Goal: Task Accomplishment & Management: Use online tool/utility

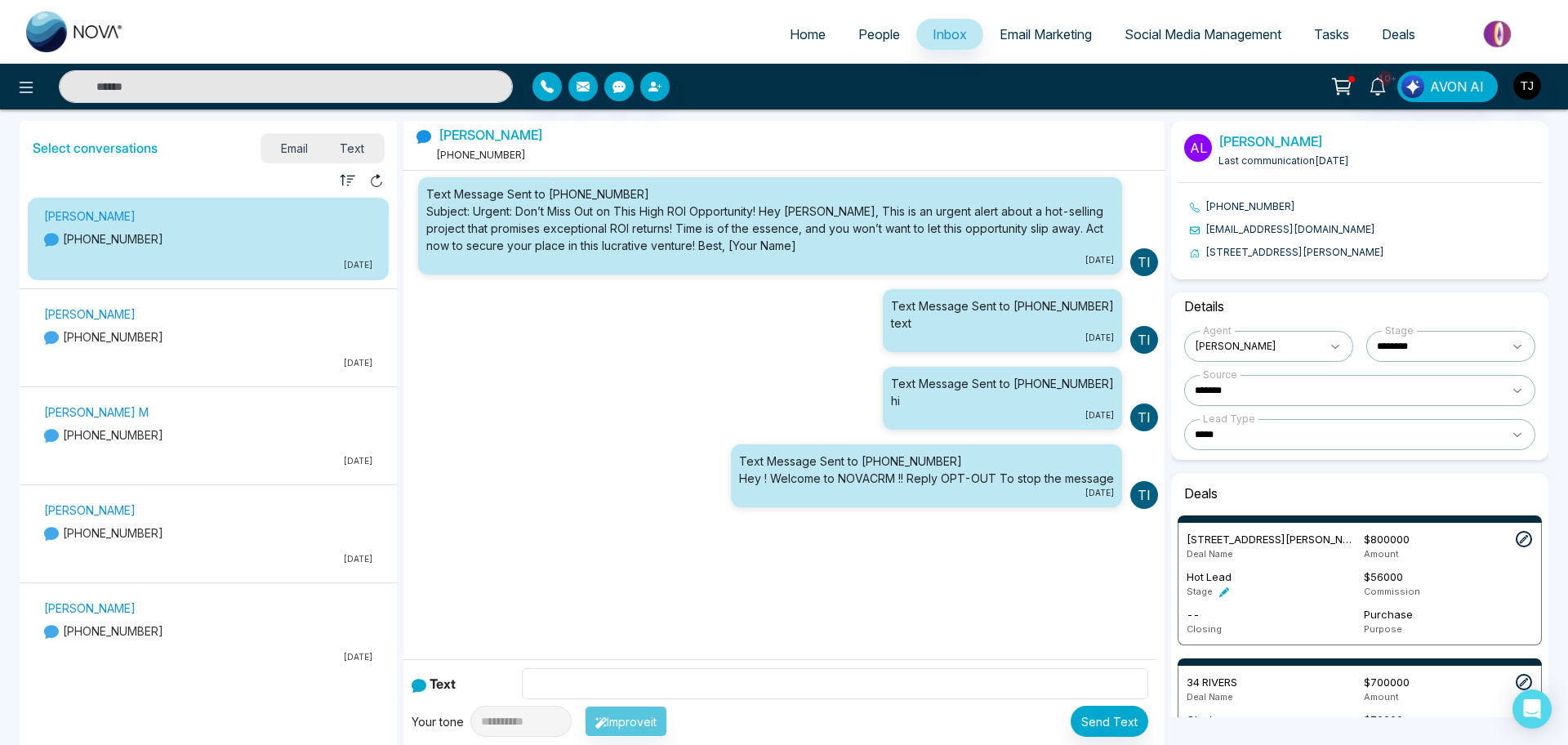
select select "****"
select select "*******"
select select "*****"
click at [1405, 30] on span "Deals" at bounding box center [1399, 34] width 33 height 17
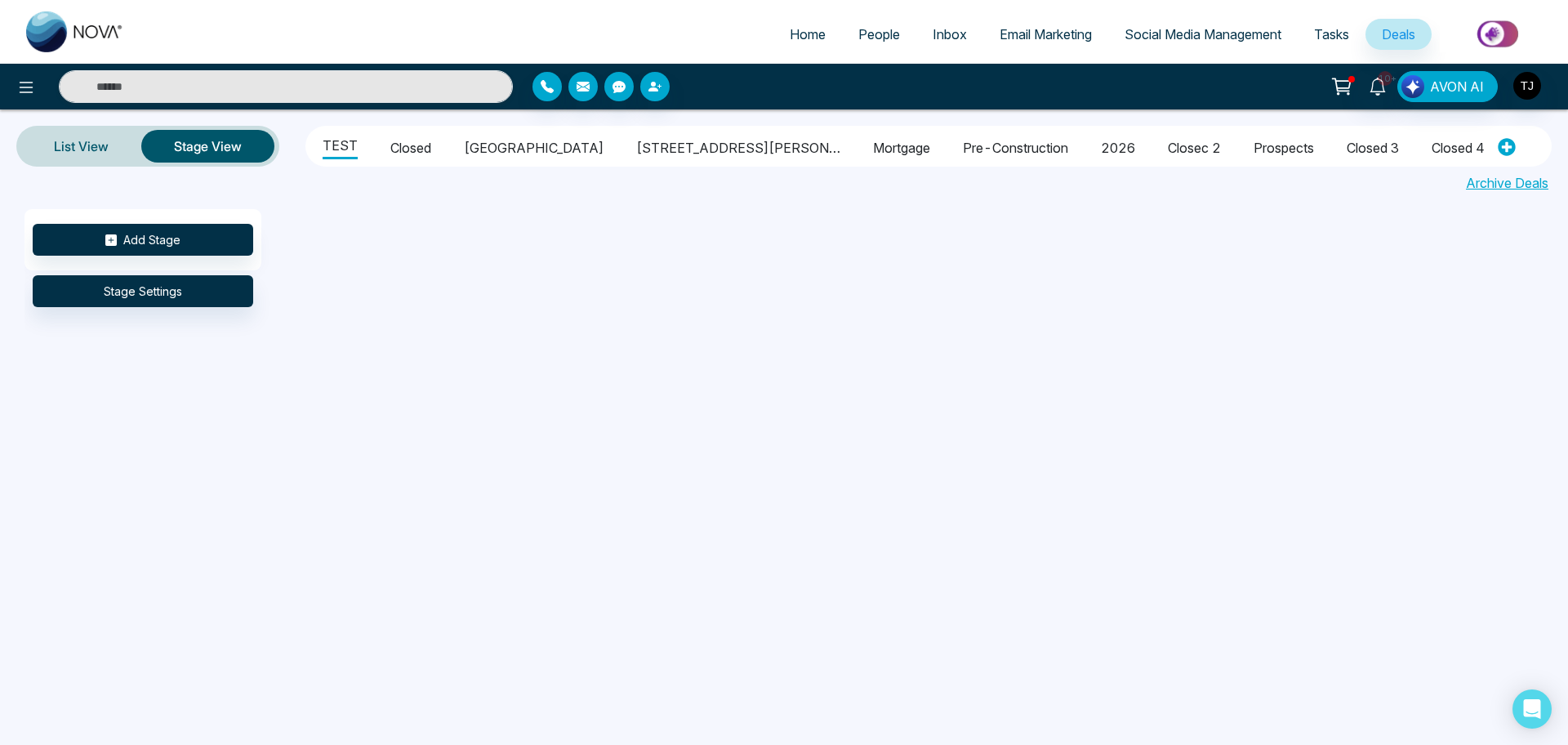
click at [415, 143] on li "Closed" at bounding box center [410, 146] width 40 height 28
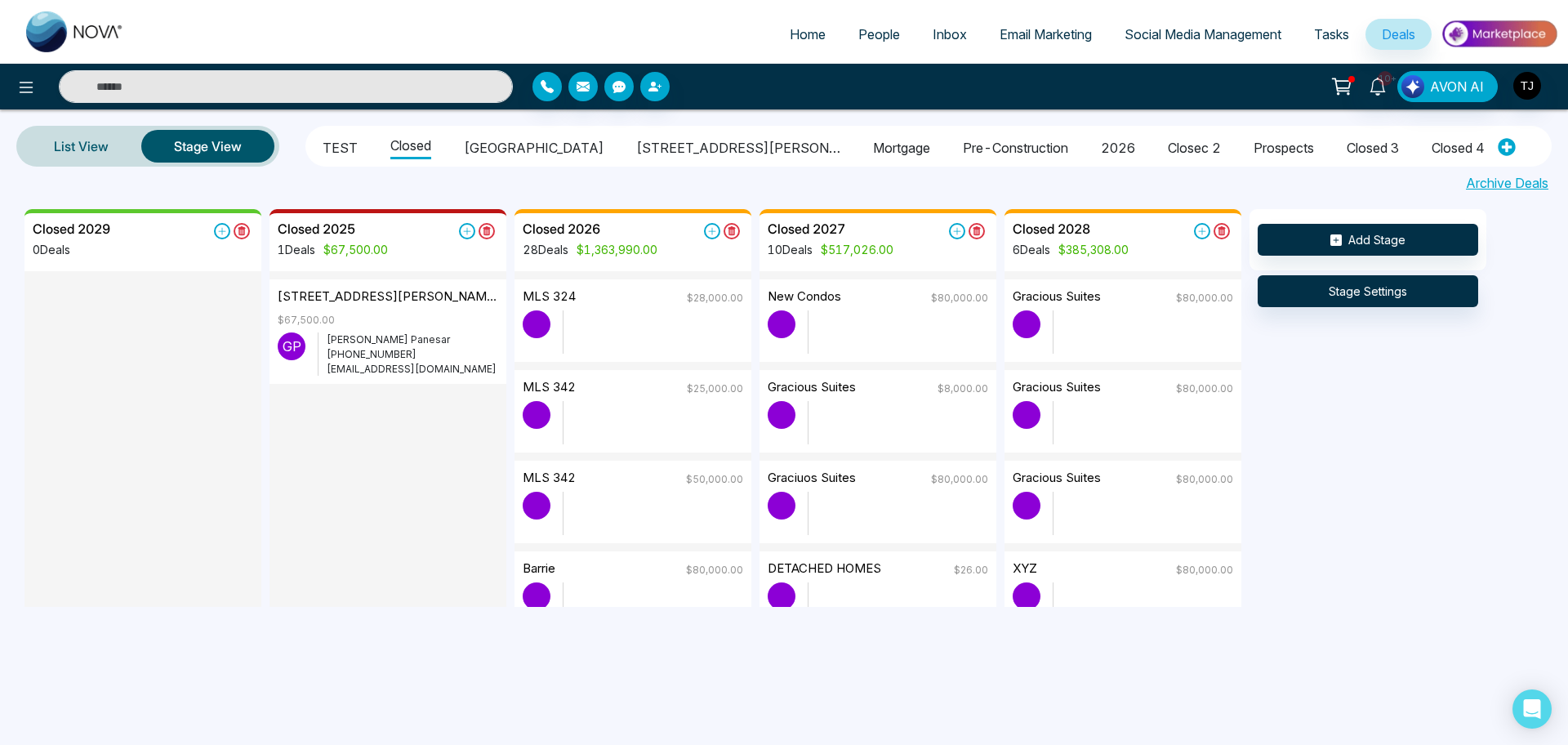
click at [348, 144] on li "TEST" at bounding box center [341, 146] width 35 height 28
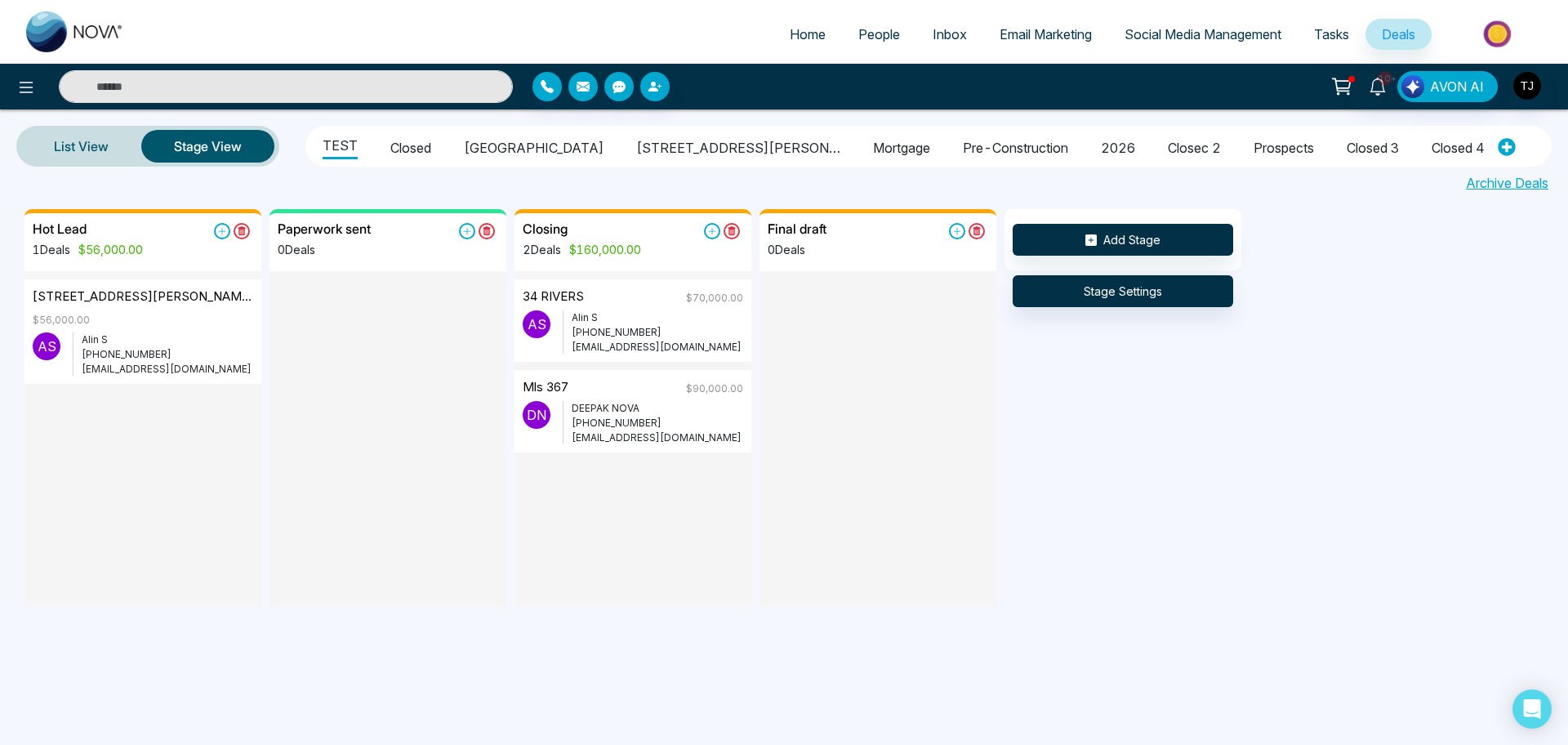
click at [391, 139] on li "Closed" at bounding box center [410, 146] width 40 height 28
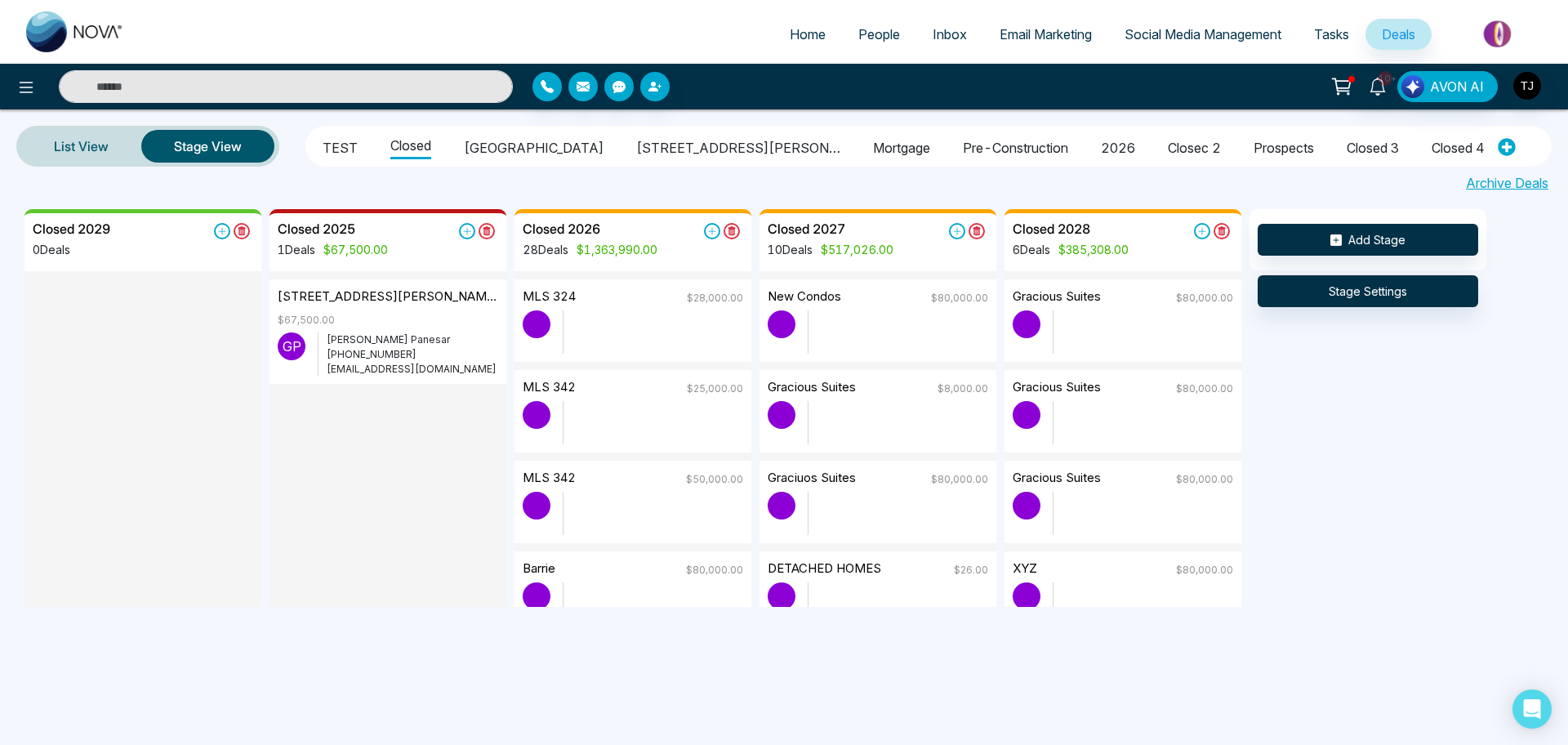
click at [479, 142] on li "[GEOGRAPHIC_DATA]" at bounding box center [533, 146] width 140 height 28
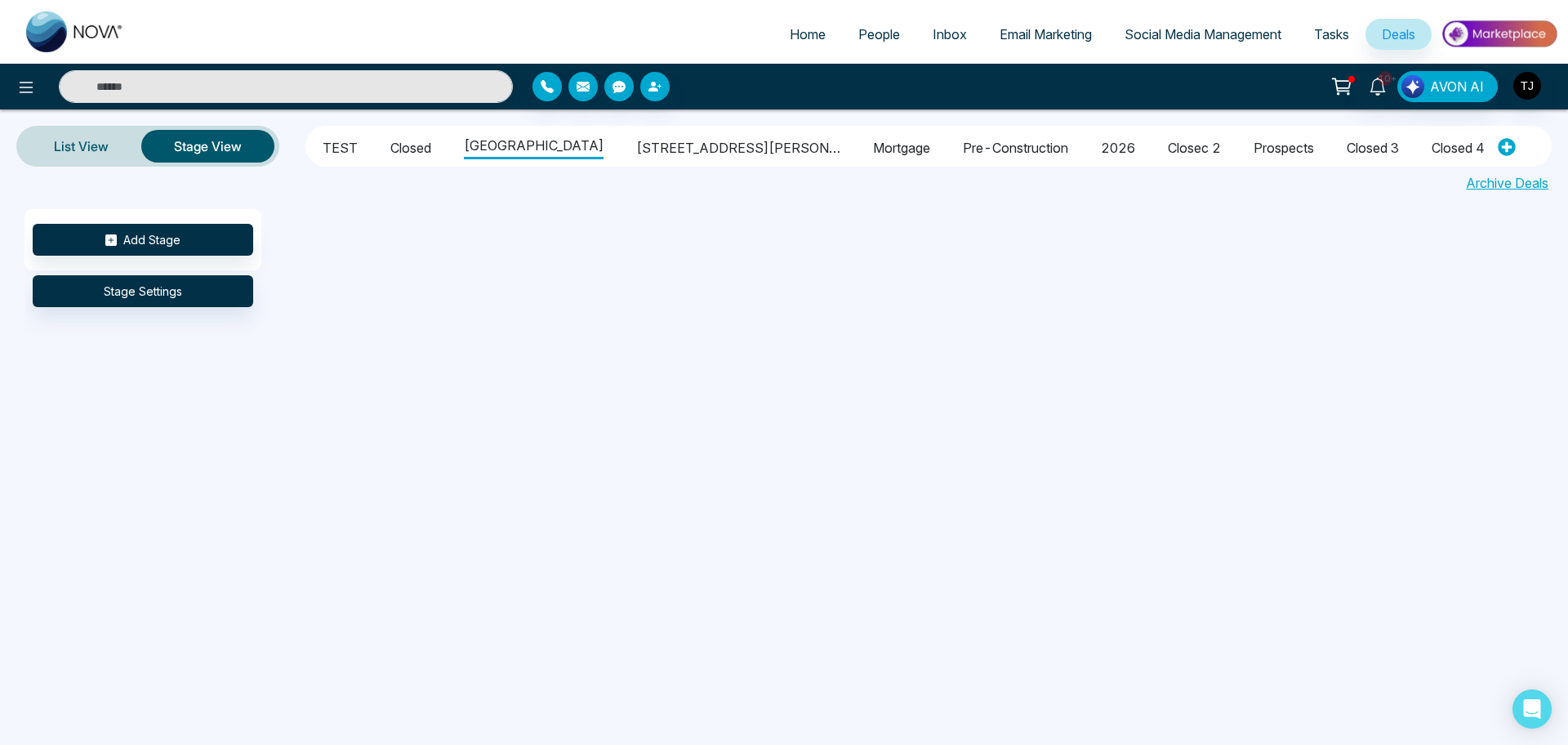
click at [636, 145] on li "[STREET_ADDRESS][PERSON_NAME]" at bounding box center [737, 146] width 204 height 28
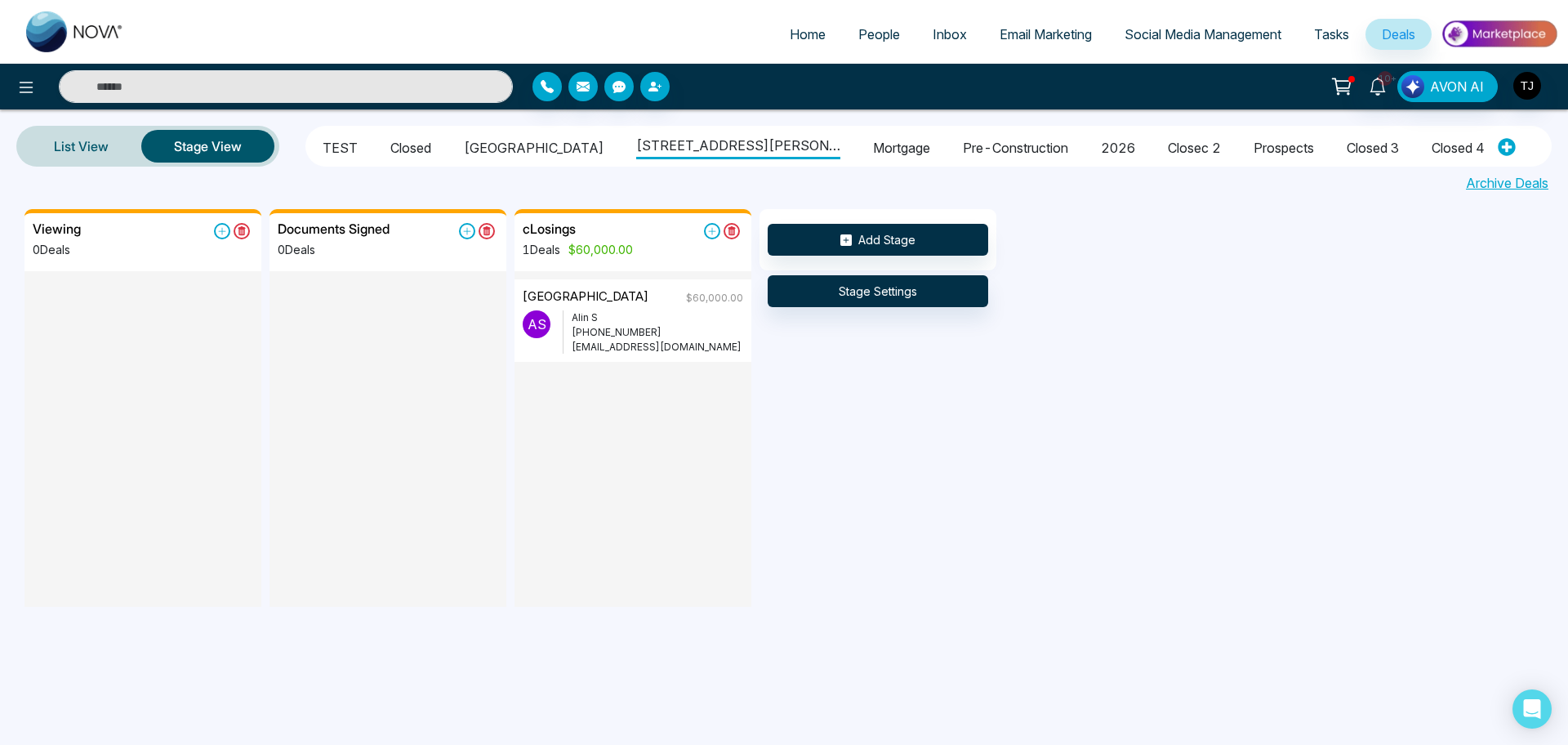
click at [873, 144] on li "Mortgage" at bounding box center [902, 146] width 57 height 28
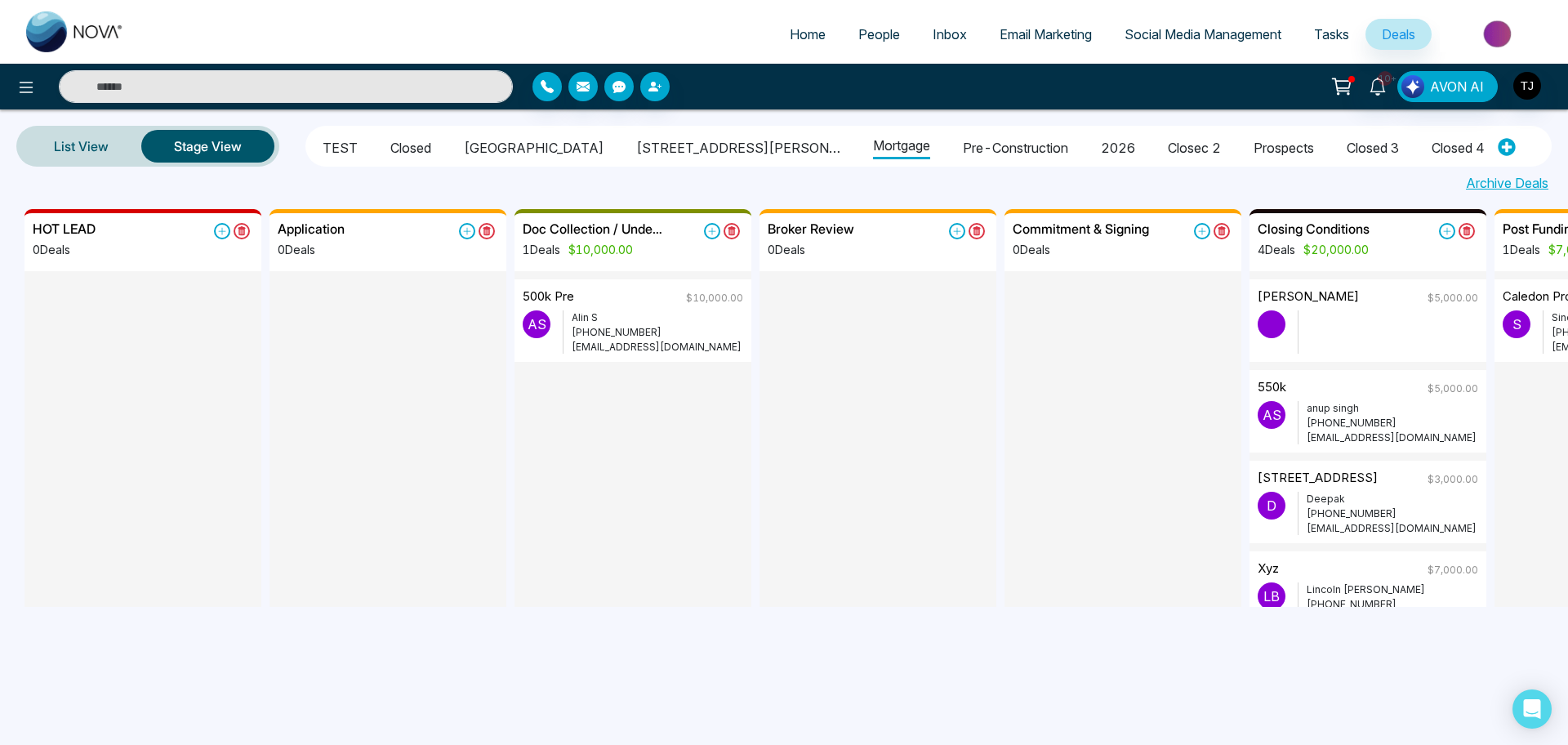
click at [963, 149] on li "pre-construction" at bounding box center [1015, 146] width 105 height 28
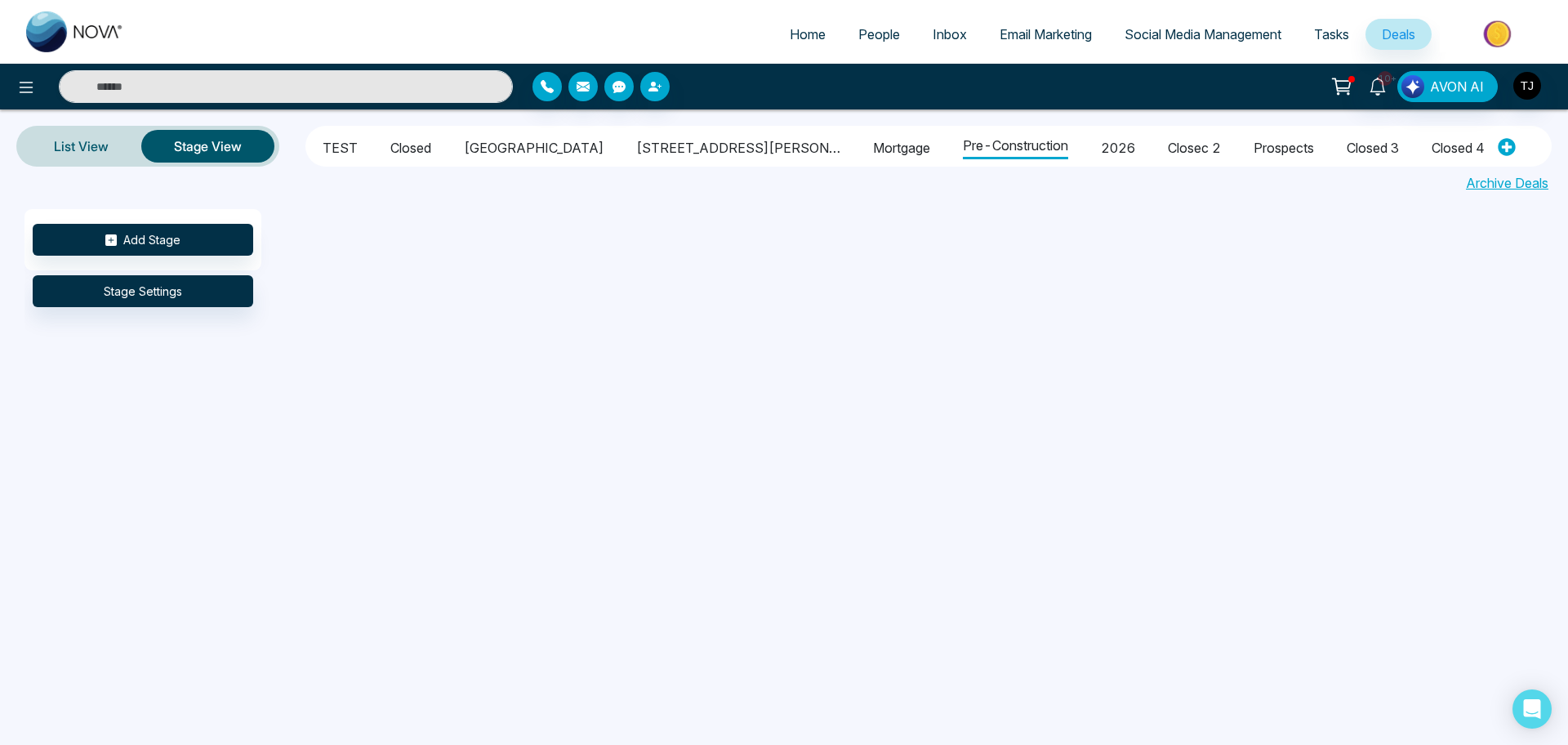
click at [349, 139] on li "TEST" at bounding box center [341, 146] width 35 height 28
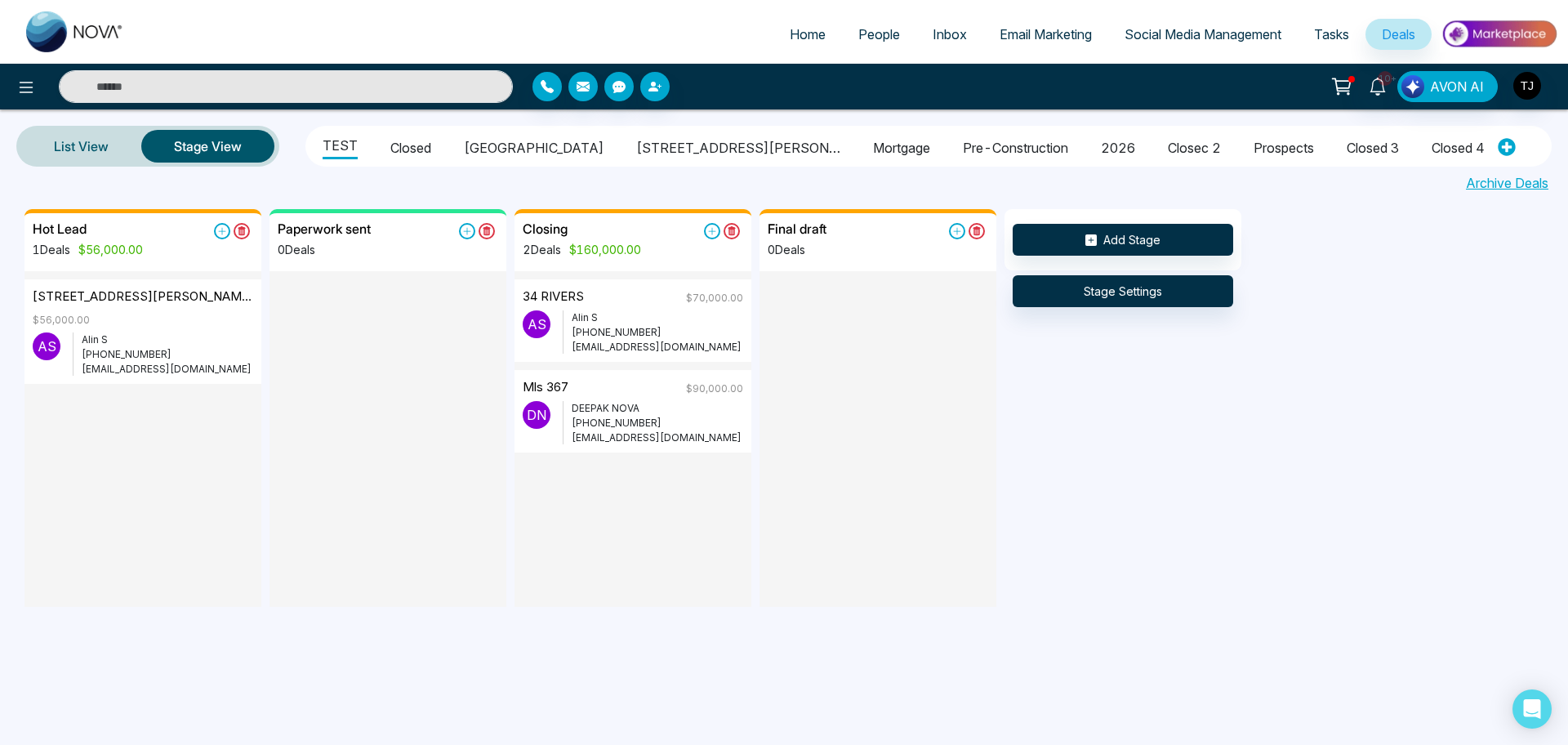
click at [430, 142] on ul "TEST [GEOGRAPHIC_DATA] 1515 [PERSON_NAME] parkway Mortgage pre-construction 202…" at bounding box center [897, 147] width 1174 height 35
click at [422, 142] on li "Closed" at bounding box center [410, 146] width 40 height 28
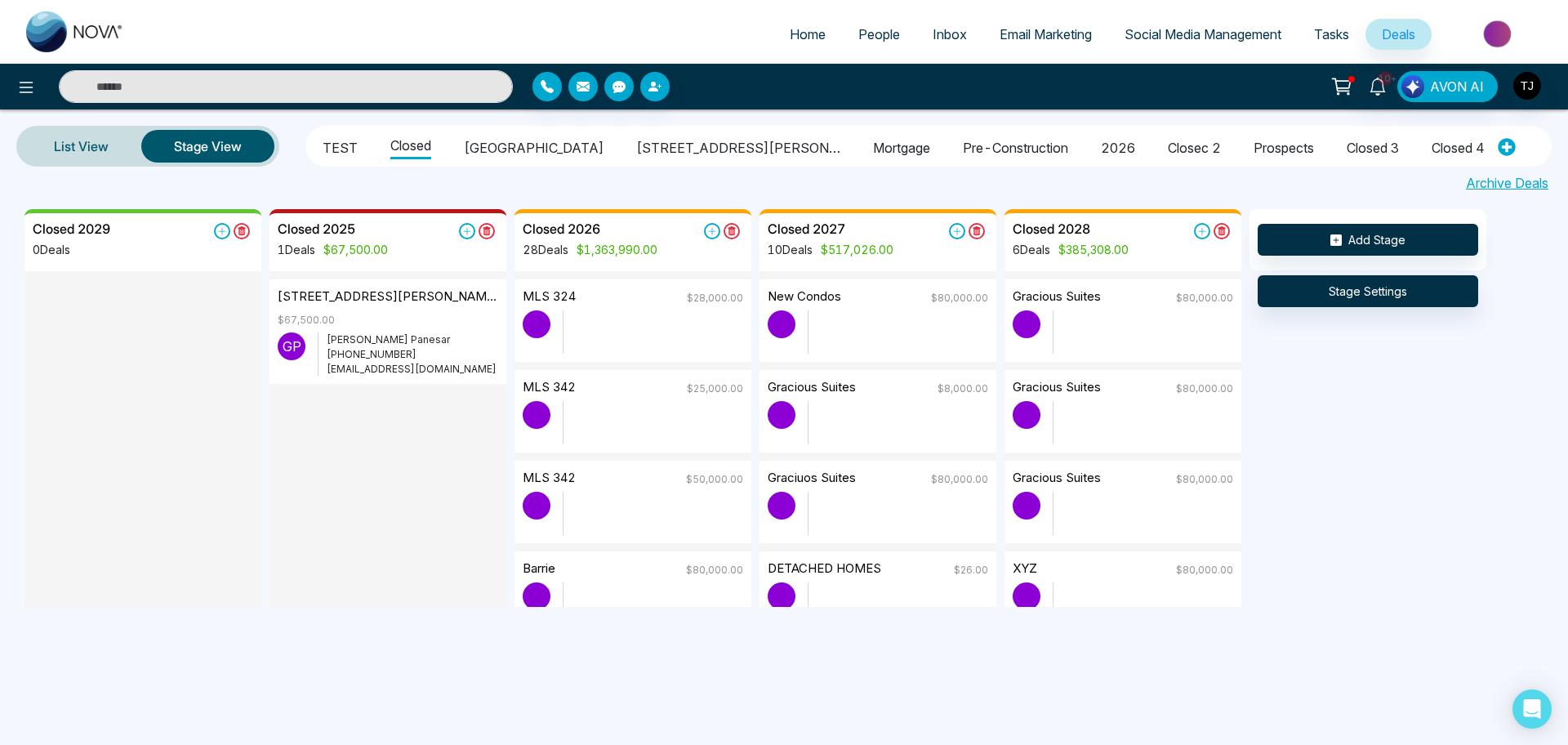
click at [468, 147] on li "[GEOGRAPHIC_DATA]" at bounding box center [533, 146] width 140 height 28
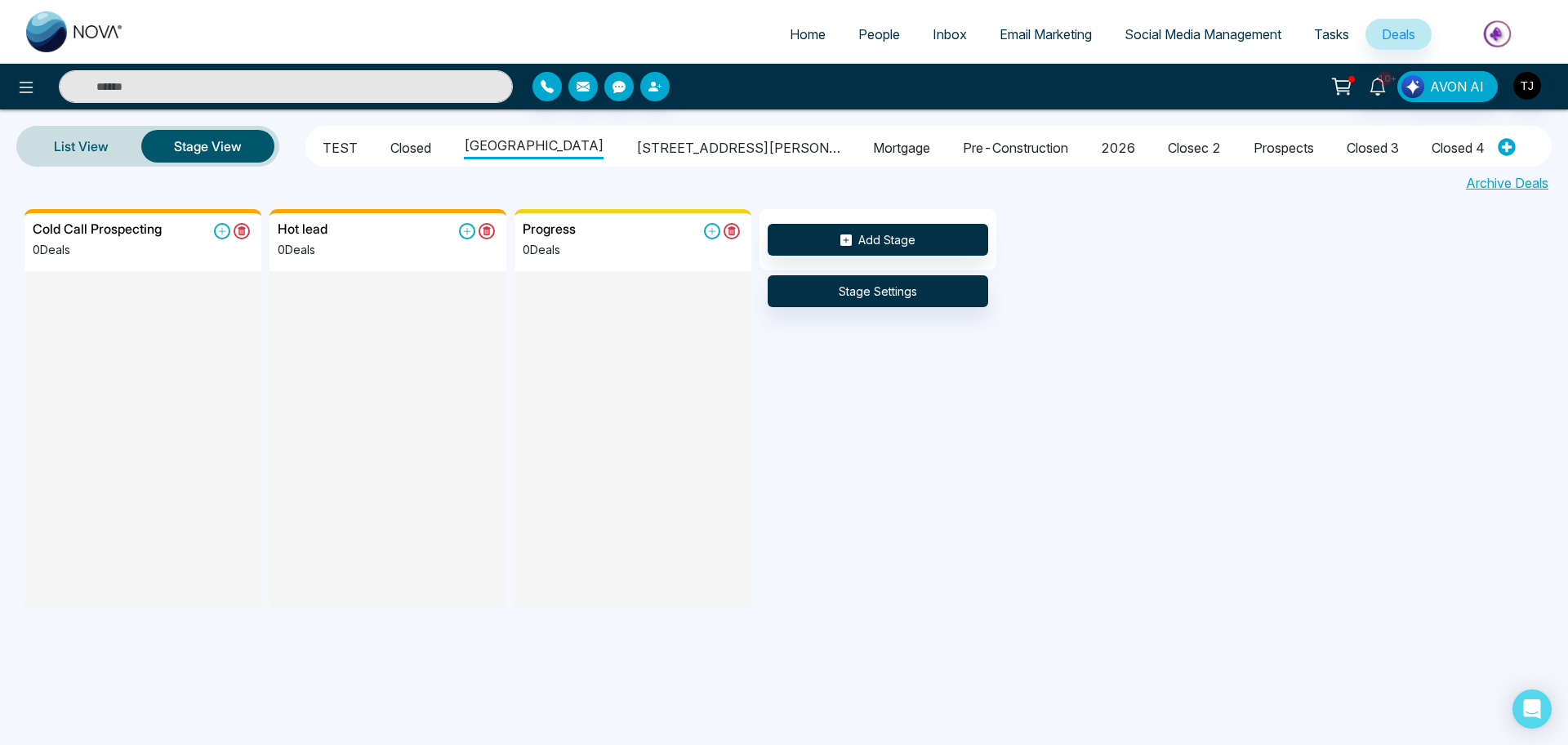
click at [426, 144] on li "Closed" at bounding box center [410, 146] width 40 height 28
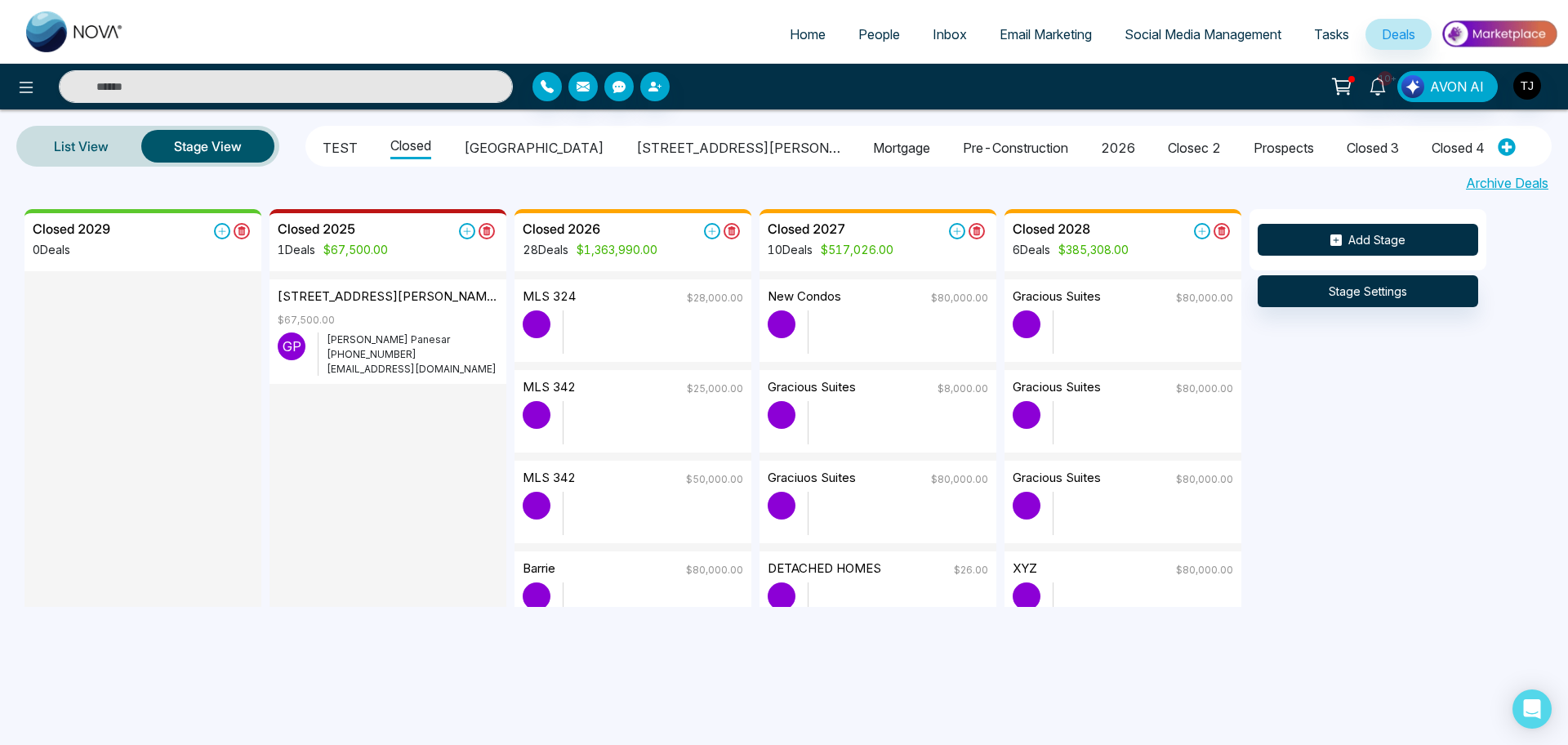
click at [1376, 236] on button "Add Stage" at bounding box center [1368, 239] width 220 height 31
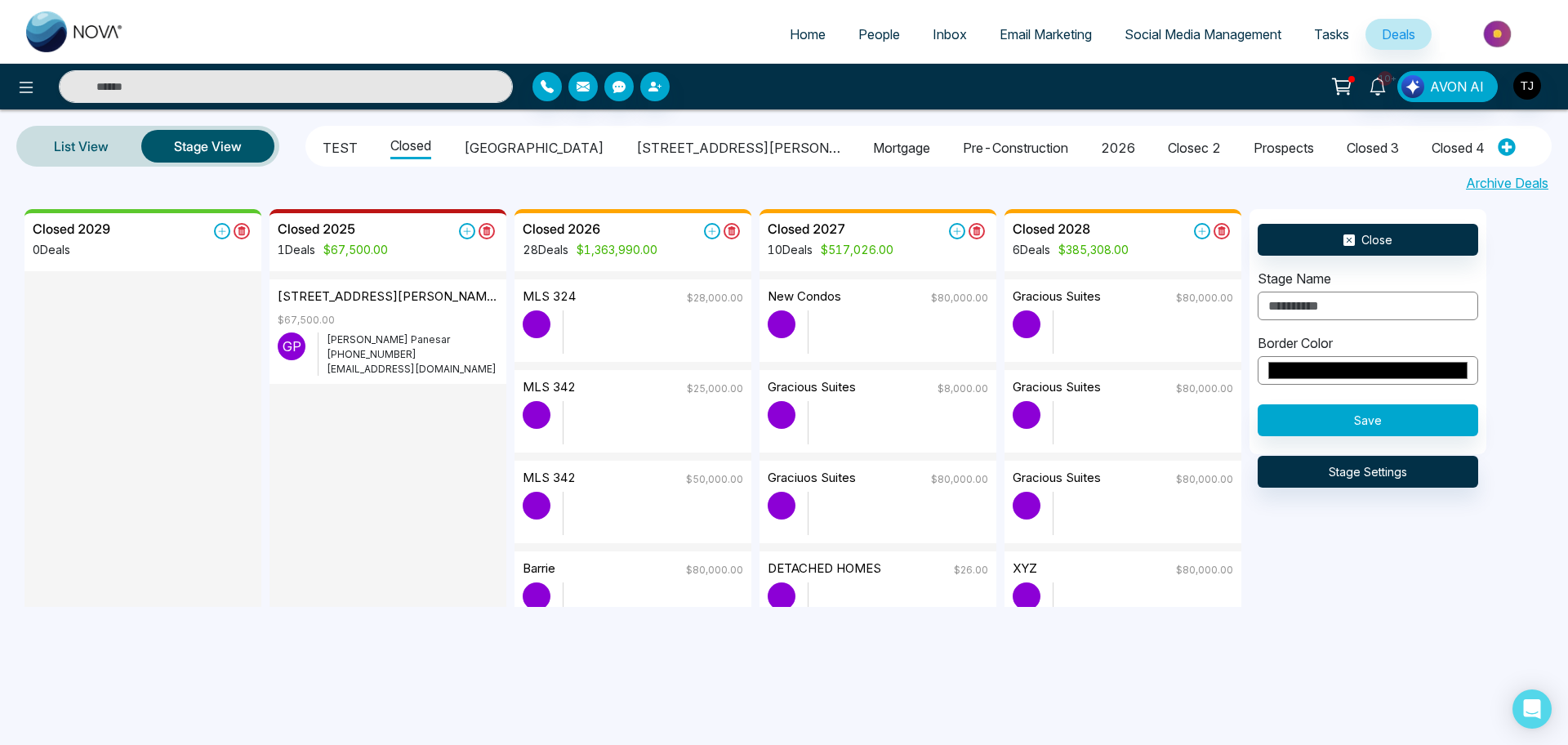
click at [1353, 510] on div "Closed 2029 0 Deals Closed 2025 1 Deals $67,500.00 [GEOGRAPHIC_DATA][PERSON_NAM…" at bounding box center [808, 413] width 1568 height 410
click at [1395, 240] on button "Close" at bounding box center [1368, 239] width 220 height 31
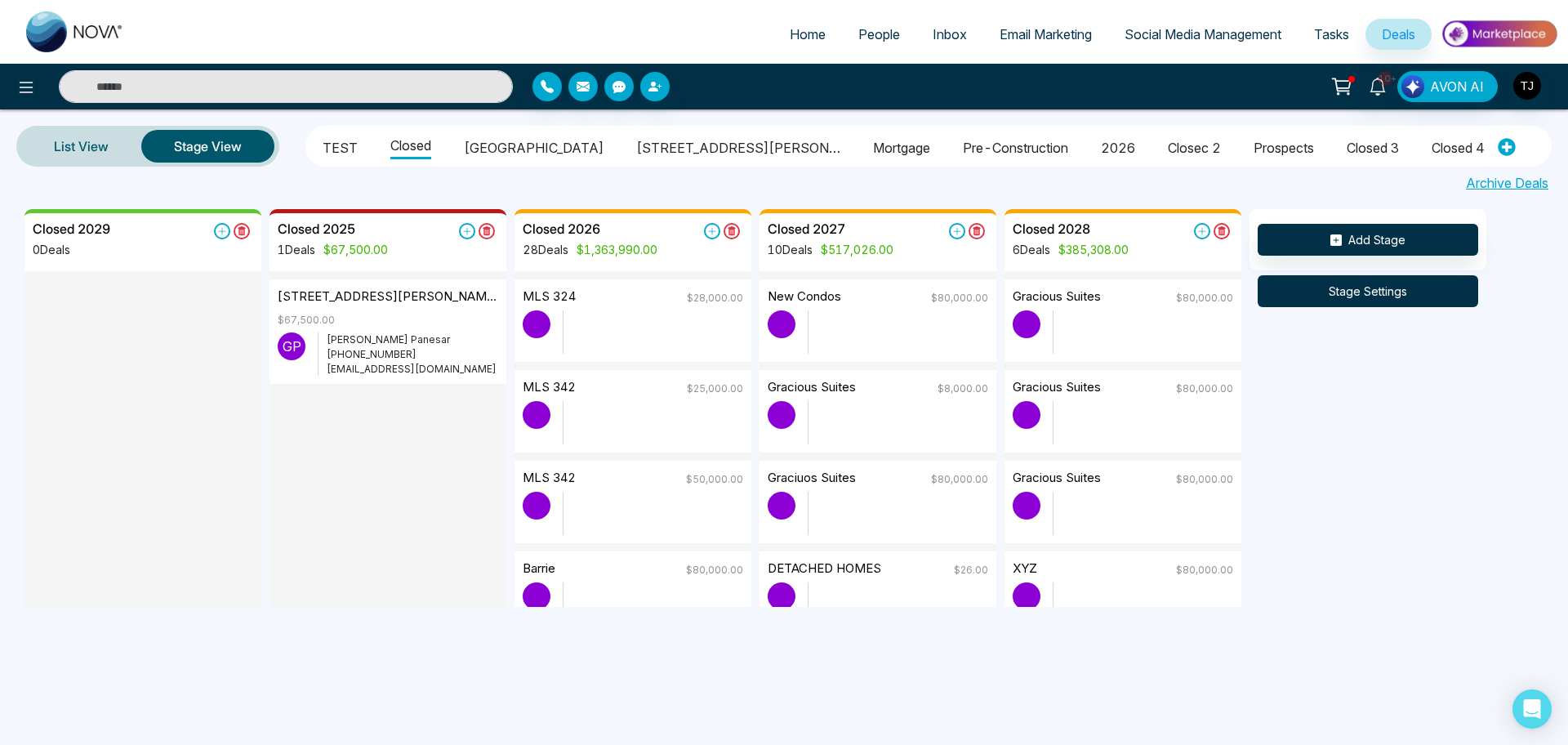
click at [1384, 303] on button "Stage Settings" at bounding box center [1368, 291] width 220 height 31
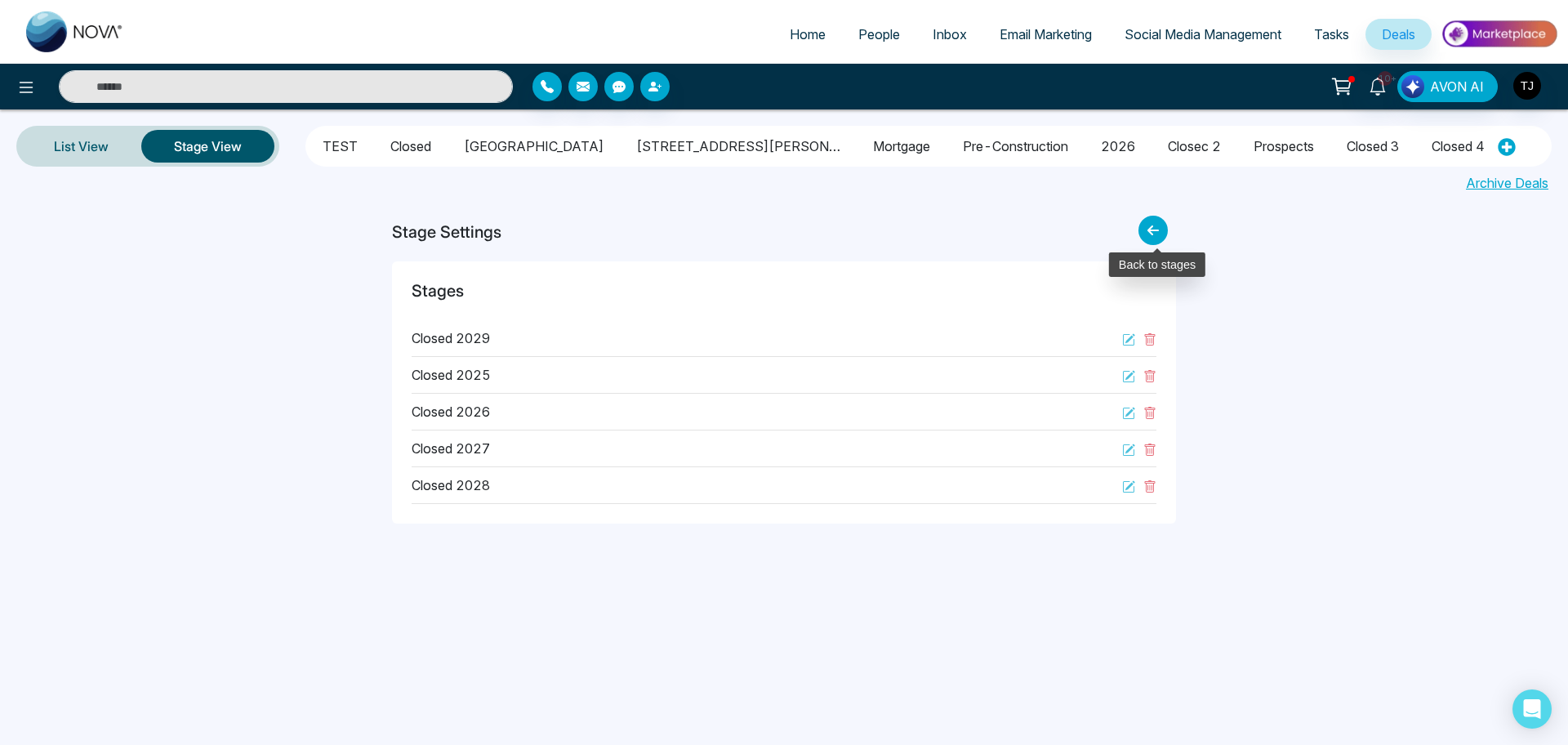
click at [1149, 227] on icon at bounding box center [1154, 230] width 30 height 30
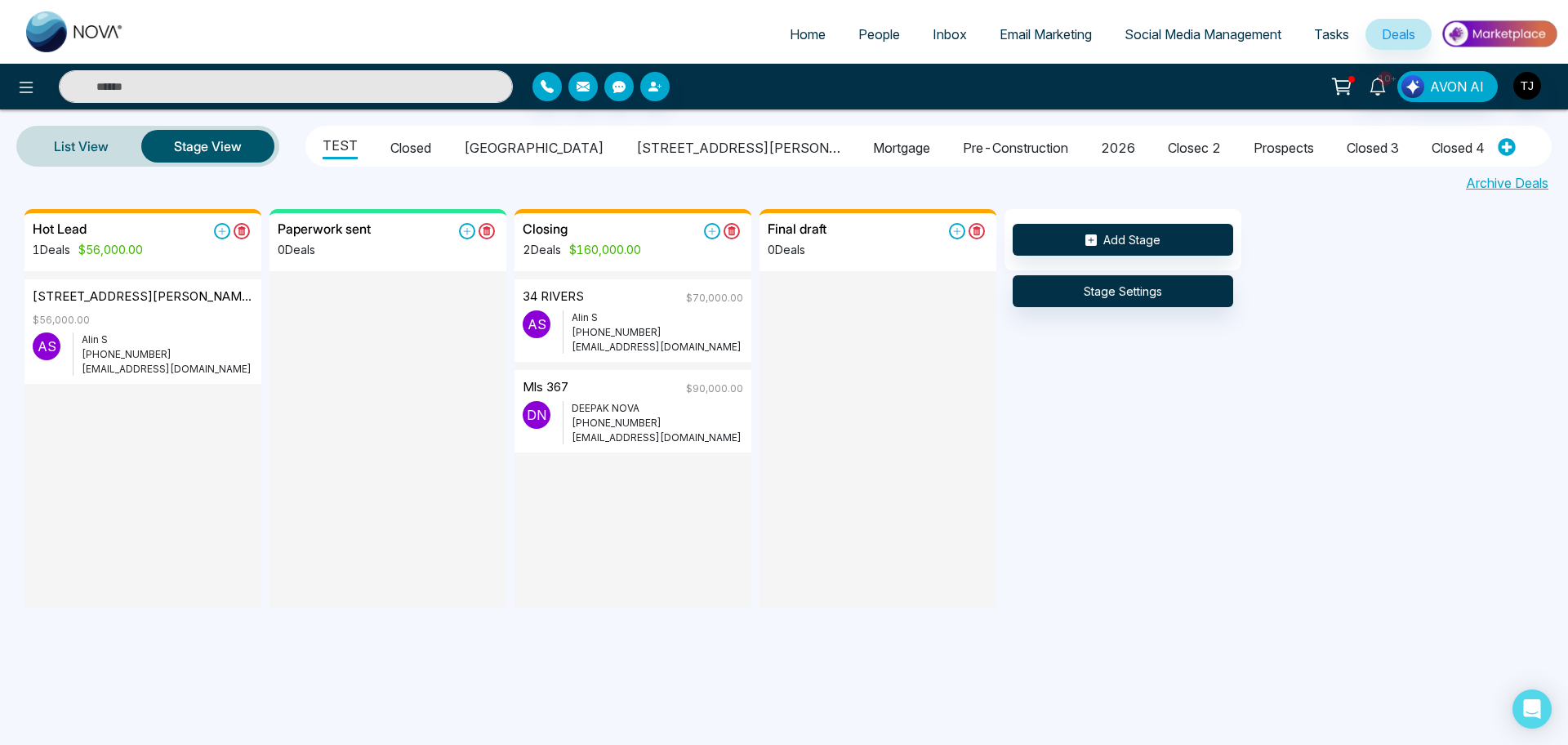
click at [412, 147] on li "Closed" at bounding box center [410, 146] width 40 height 28
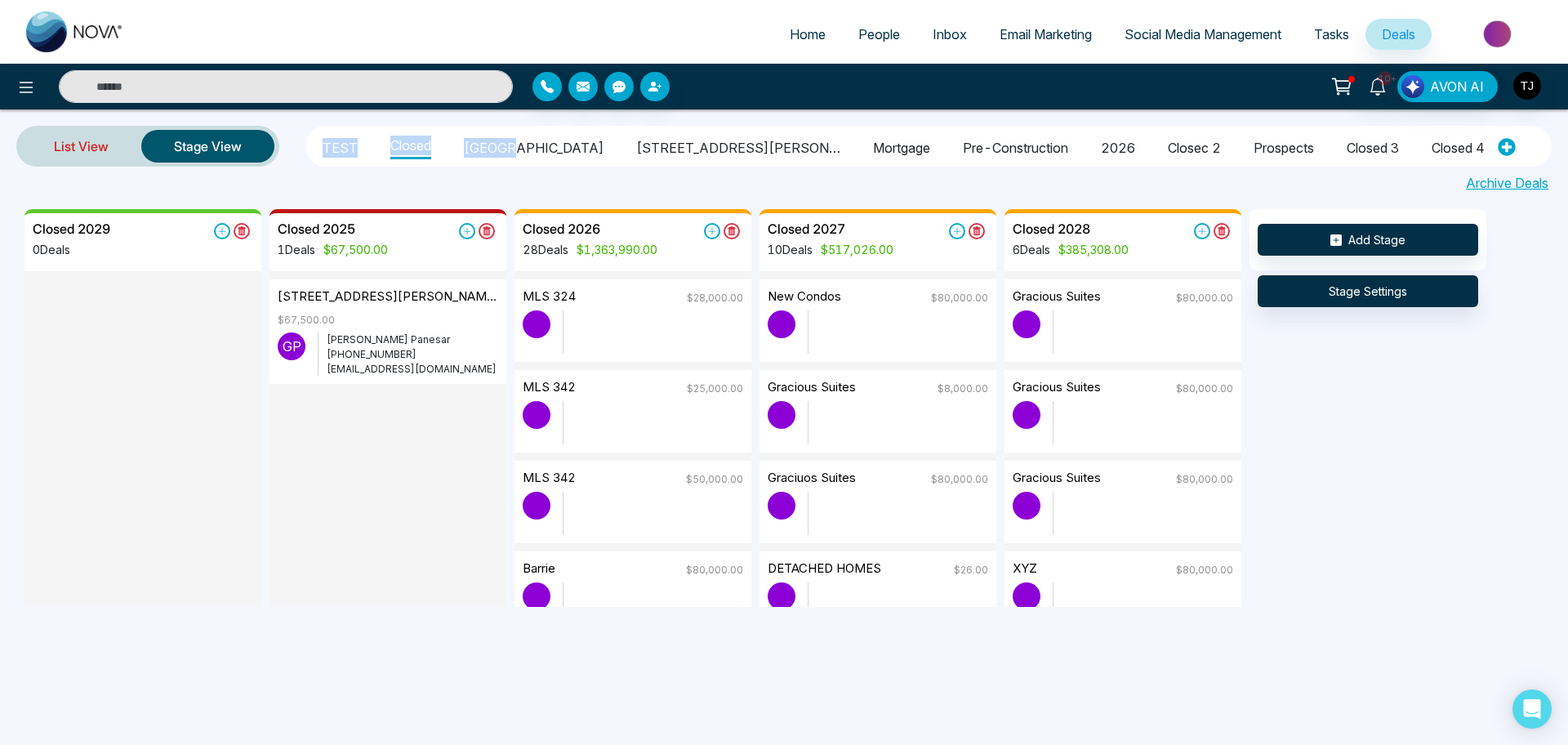
click at [98, 149] on link "List View" at bounding box center [82, 147] width 120 height 39
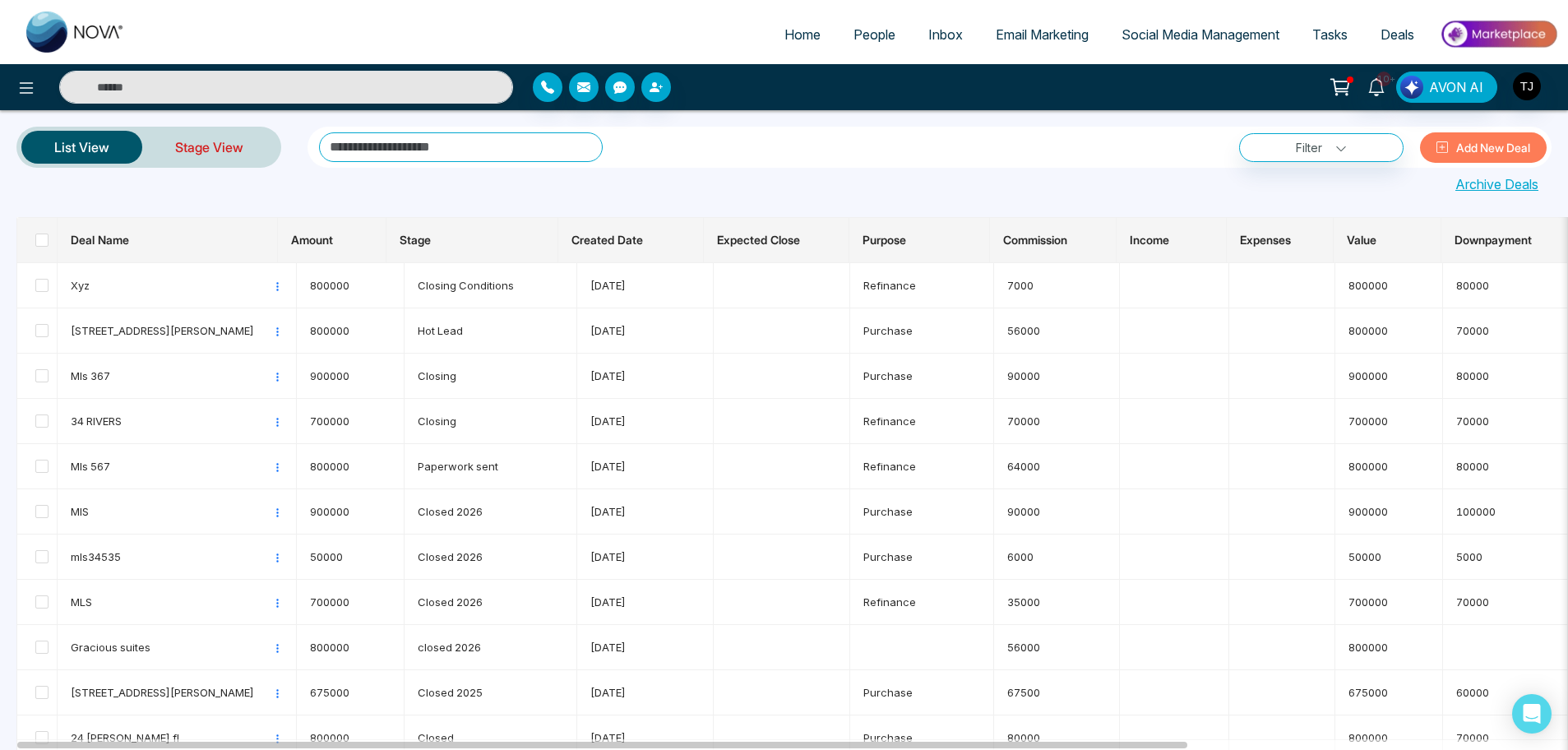
click at [220, 148] on link "Stage View" at bounding box center [209, 148] width 134 height 40
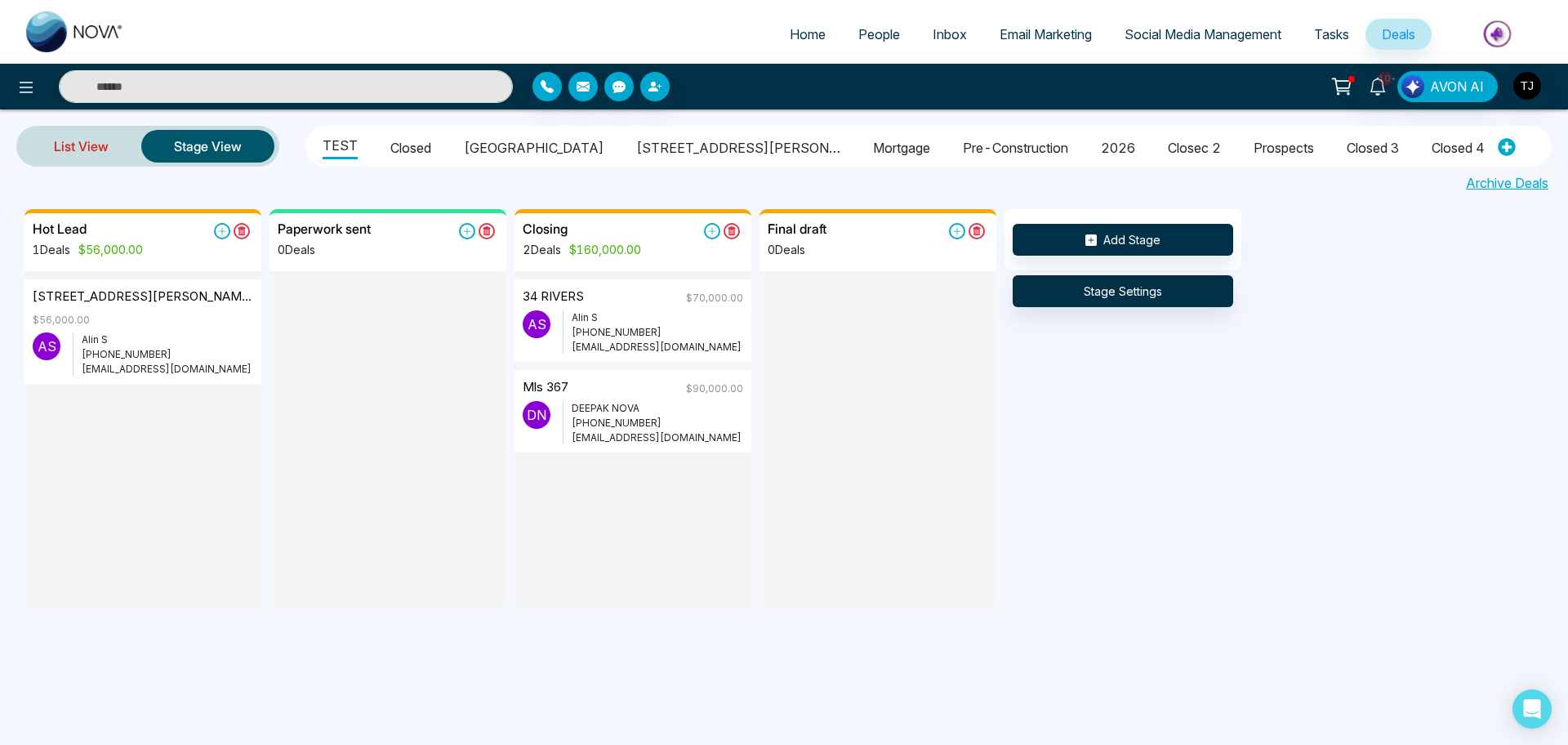
click at [114, 144] on link "List View" at bounding box center [82, 147] width 120 height 39
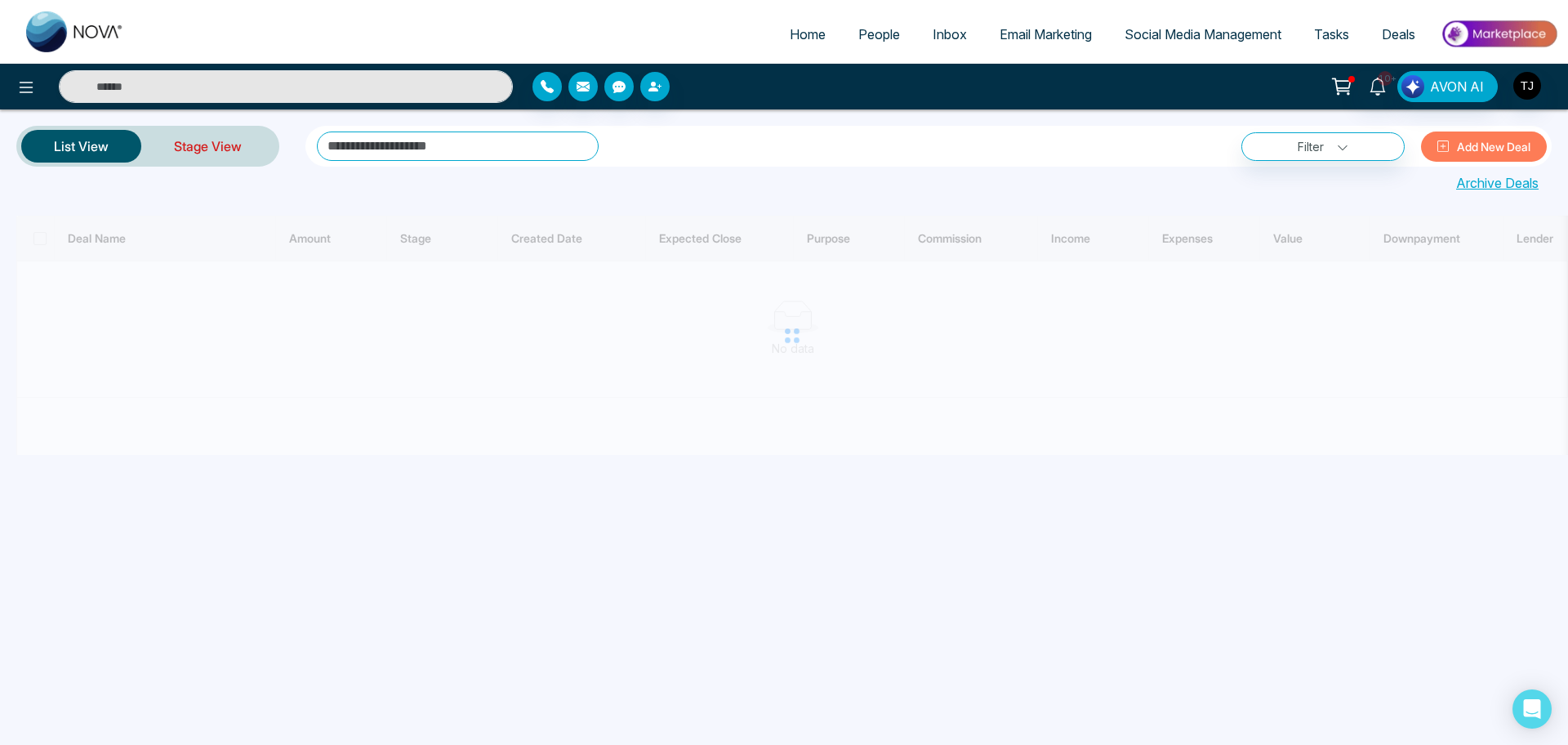
click at [199, 142] on link "Stage View" at bounding box center [208, 147] width 133 height 39
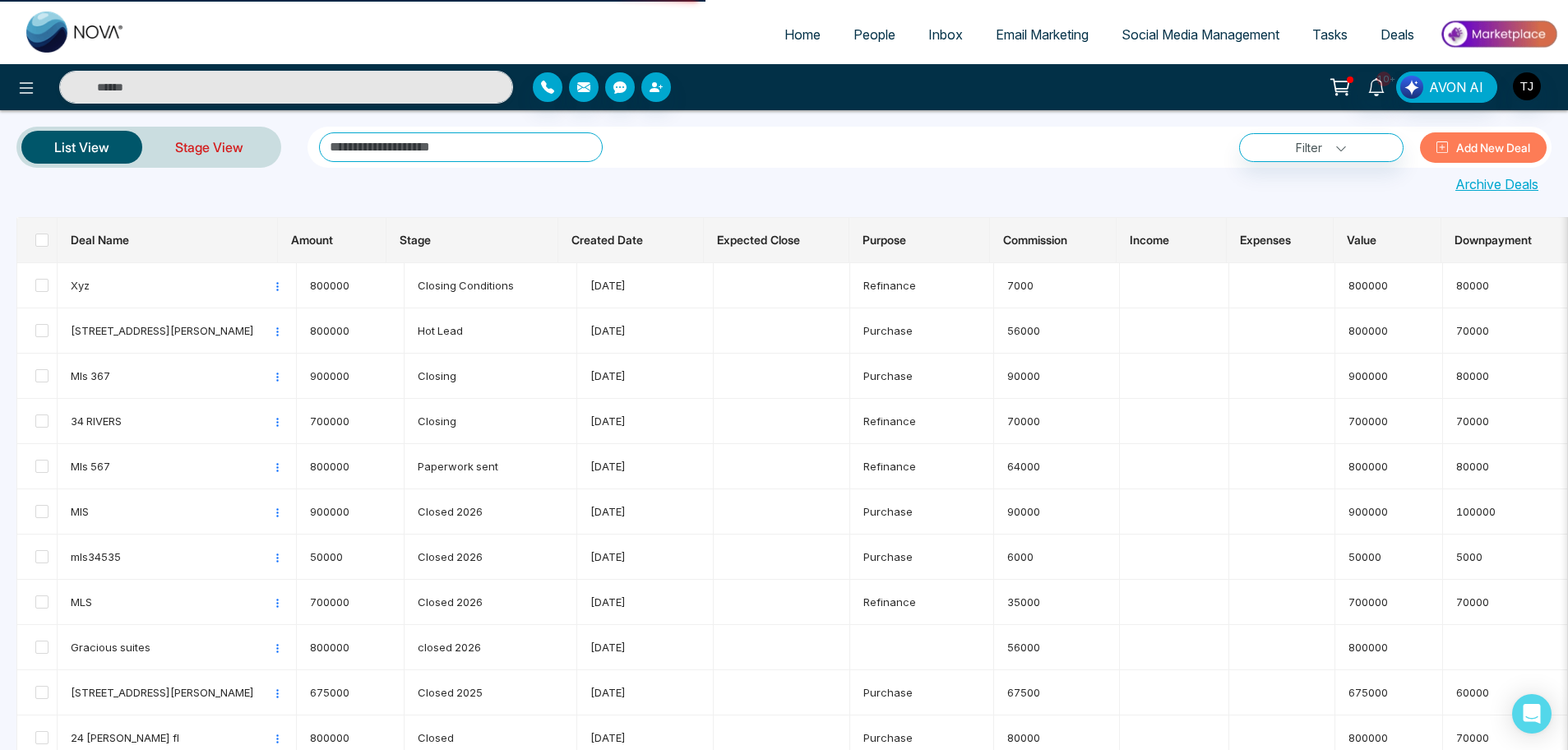
click at [203, 143] on link "Stage View" at bounding box center [209, 148] width 134 height 40
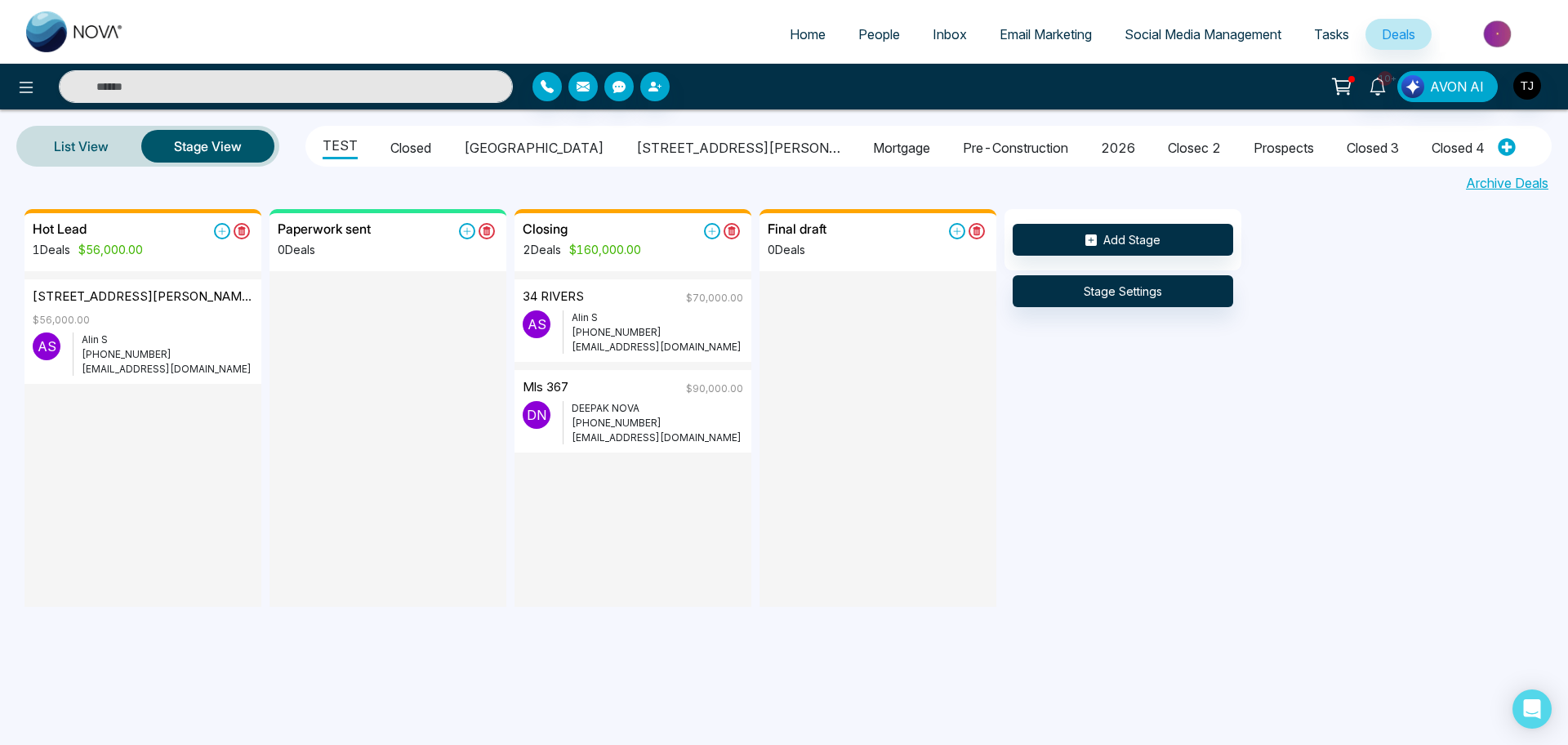
click at [422, 153] on li "Closed" at bounding box center [410, 146] width 40 height 28
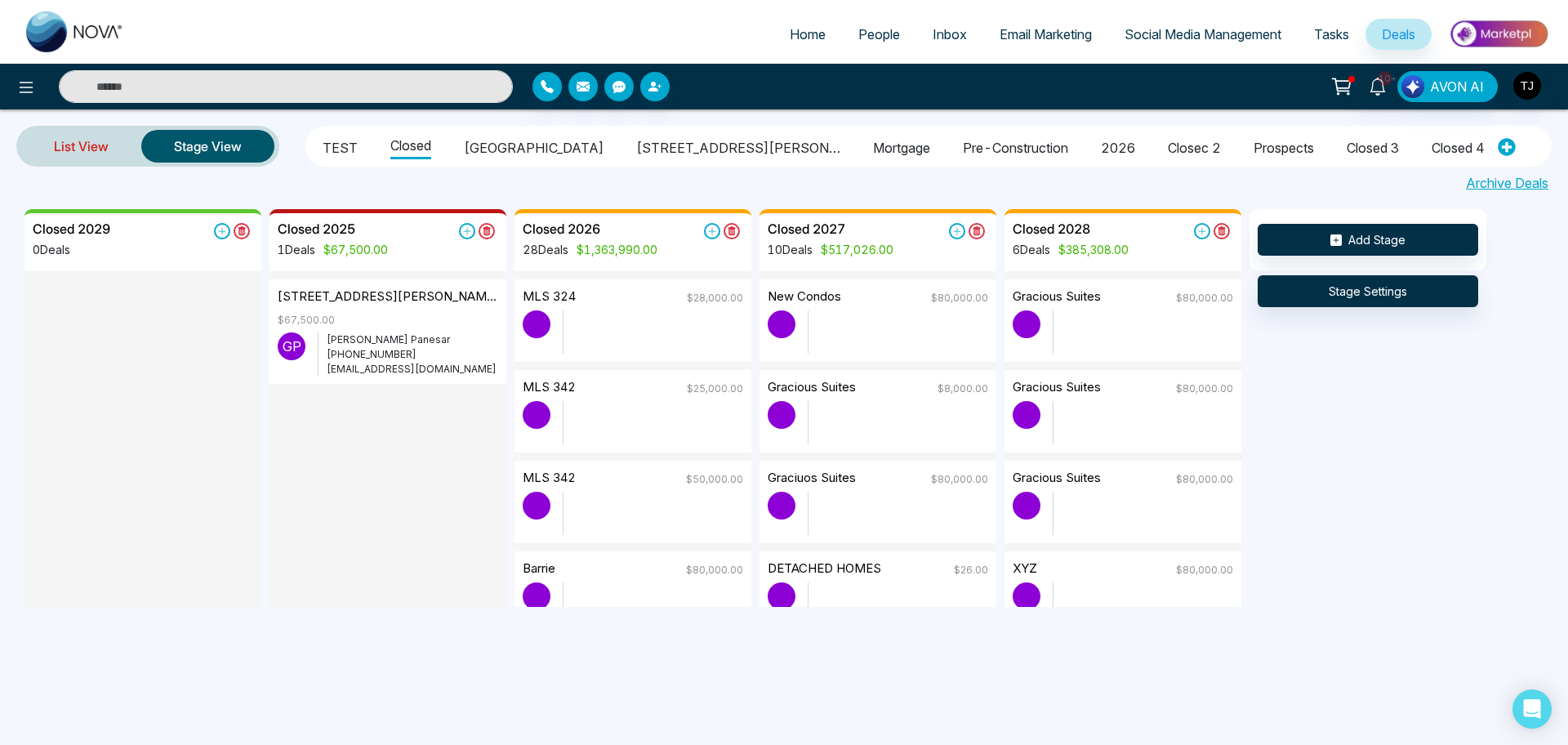
click at [109, 153] on link "List View" at bounding box center [82, 147] width 120 height 39
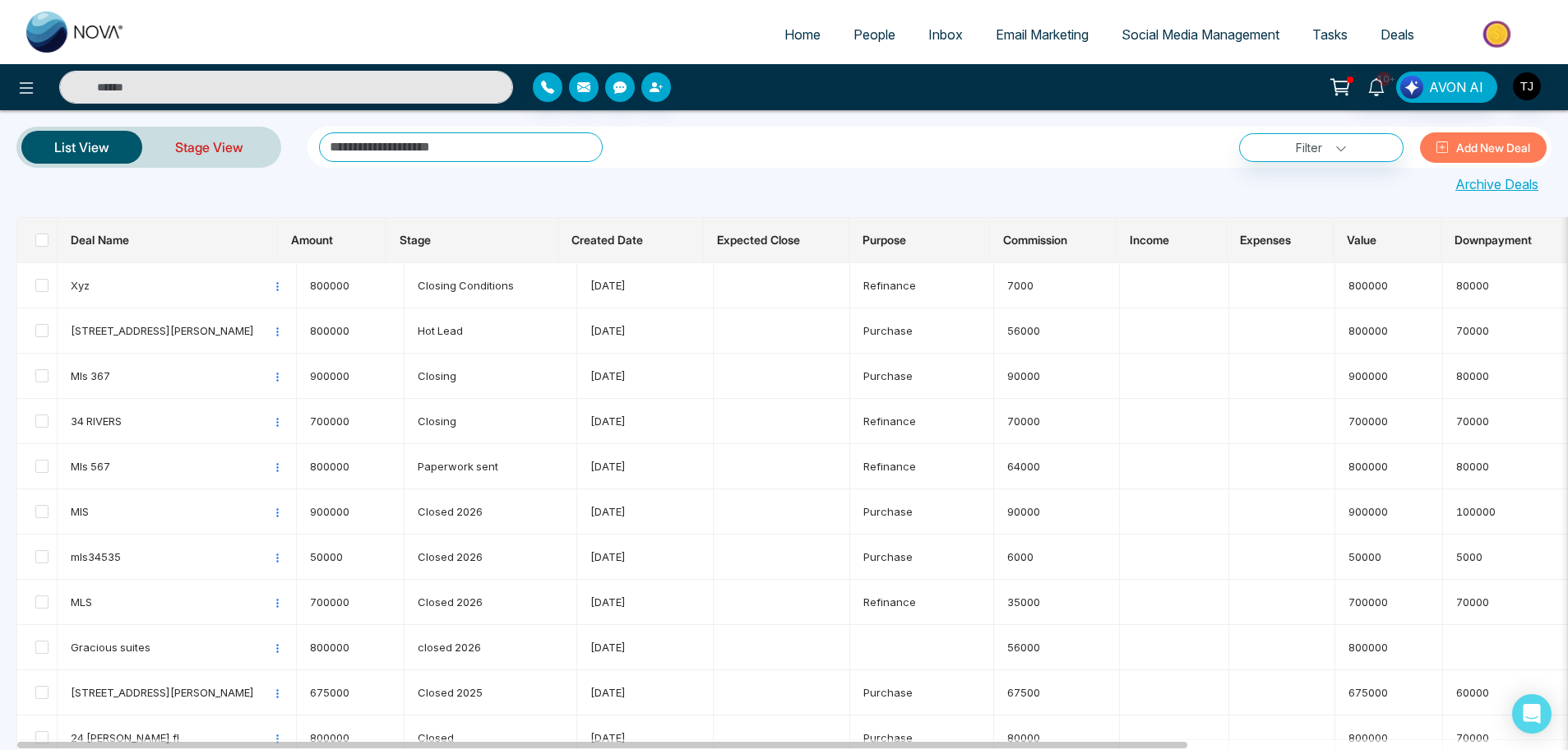
click at [235, 148] on link "Stage View" at bounding box center [209, 148] width 134 height 40
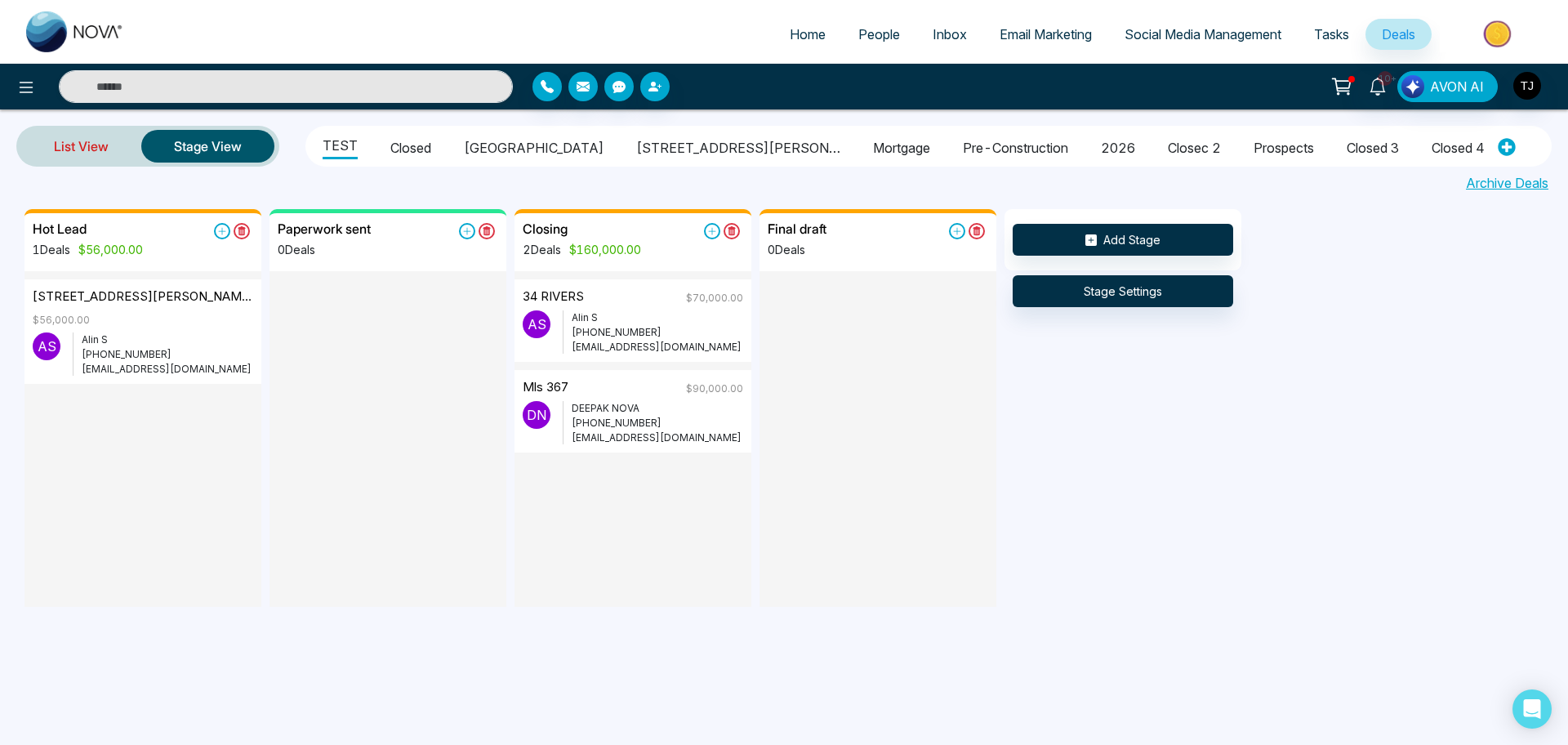
click at [116, 139] on link "List View" at bounding box center [82, 147] width 120 height 39
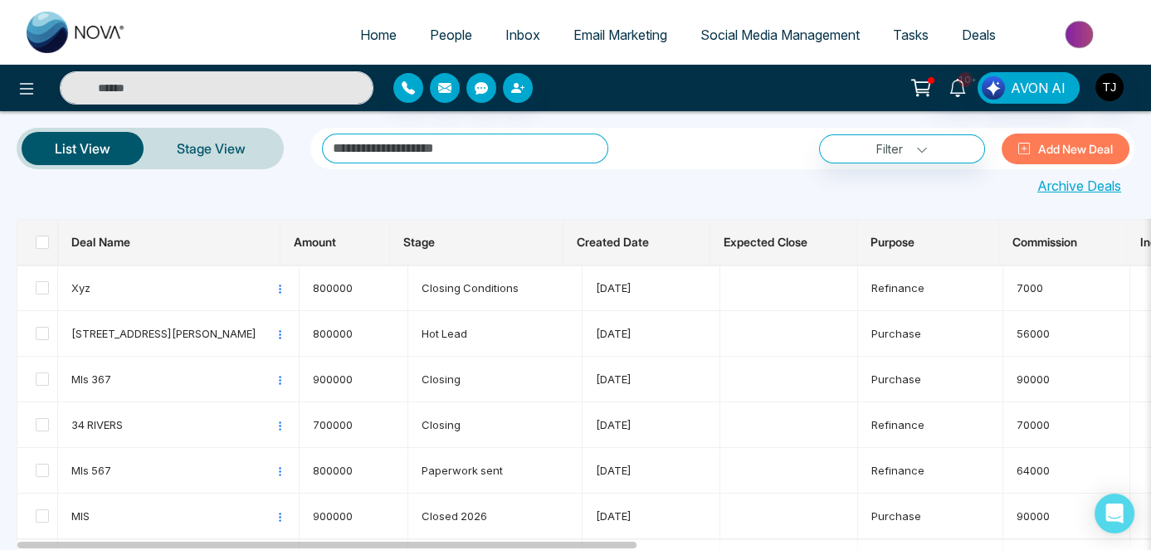
drag, startPoint x: 478, startPoint y: 149, endPoint x: 352, endPoint y: 149, distance: 126.1
click at [352, 149] on input "text" at bounding box center [465, 149] width 286 height 30
drag, startPoint x: 331, startPoint y: 150, endPoint x: 466, endPoint y: 152, distance: 135.3
click at [466, 151] on input "text" at bounding box center [465, 149] width 286 height 30
click at [987, 29] on span "Deals" at bounding box center [979, 35] width 34 height 17
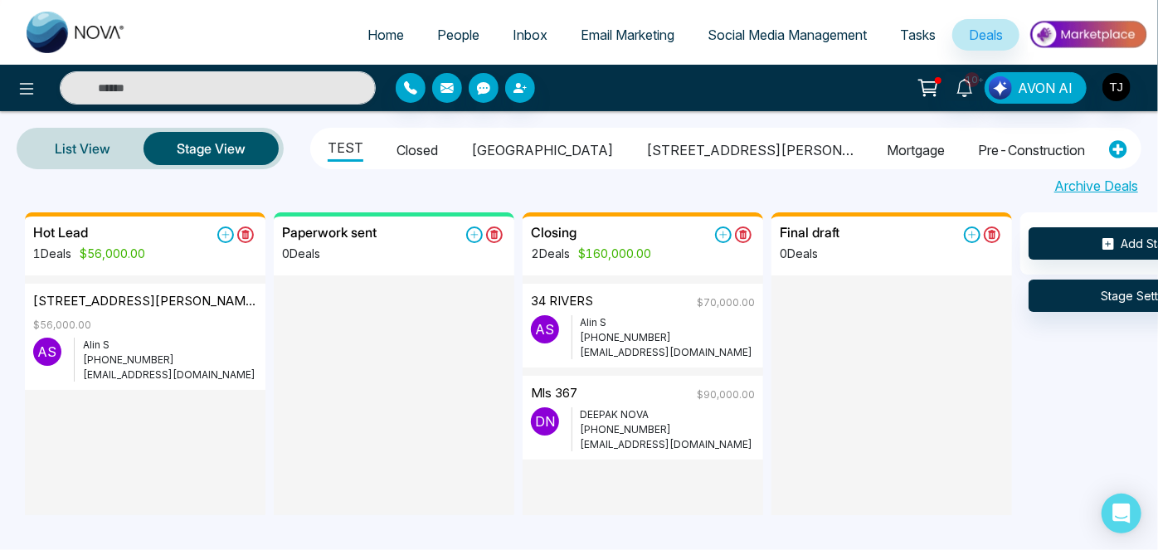
click at [1119, 144] on li "2026" at bounding box center [1136, 148] width 35 height 28
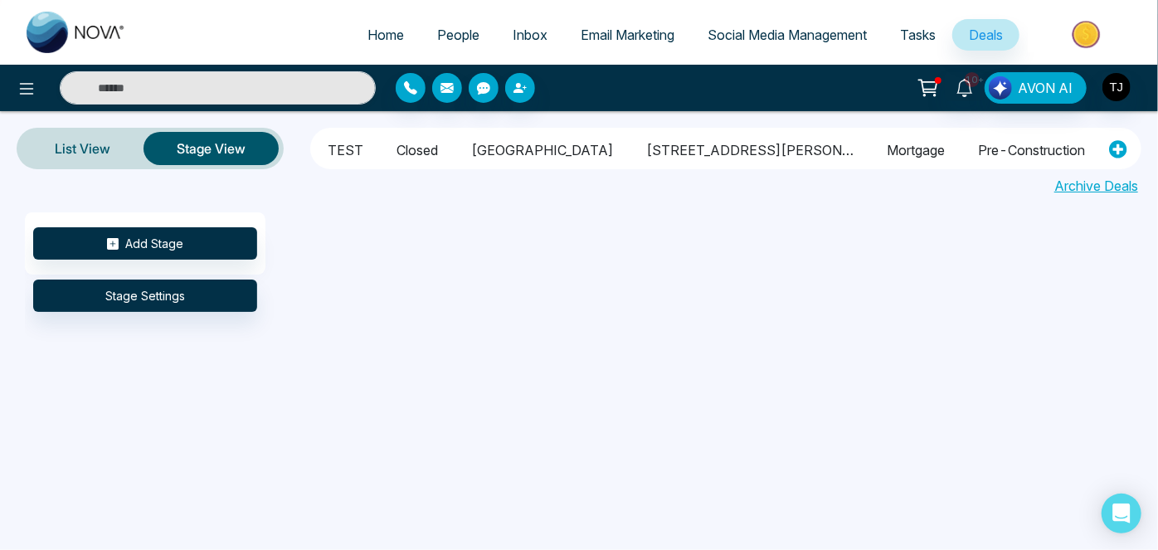
click at [978, 141] on li "pre-construction" at bounding box center [1031, 148] width 107 height 28
click at [887, 144] on li "Mortgage" at bounding box center [916, 148] width 58 height 28
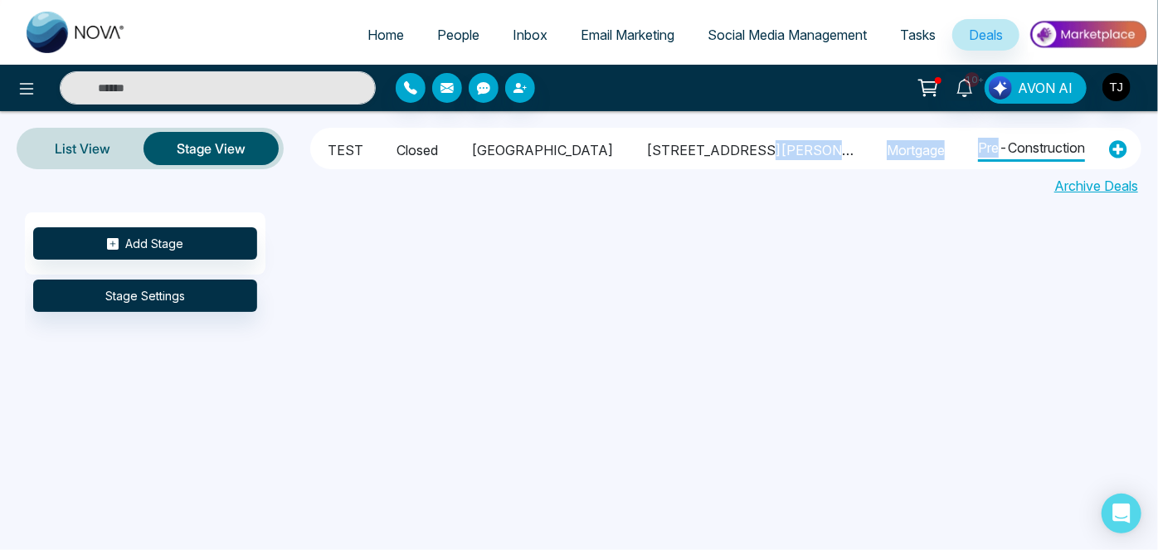
click at [887, 144] on li "Mortgage" at bounding box center [916, 148] width 58 height 28
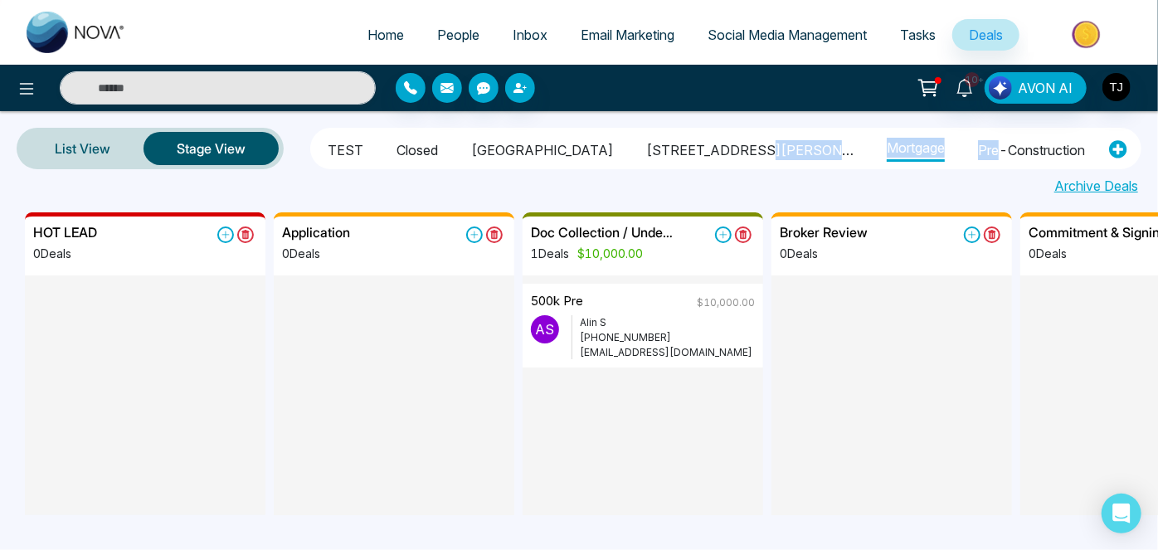
click at [887, 144] on li "Mortgage" at bounding box center [916, 146] width 58 height 31
click at [676, 150] on li "[STREET_ADDRESS][PERSON_NAME]" at bounding box center [749, 148] width 207 height 28
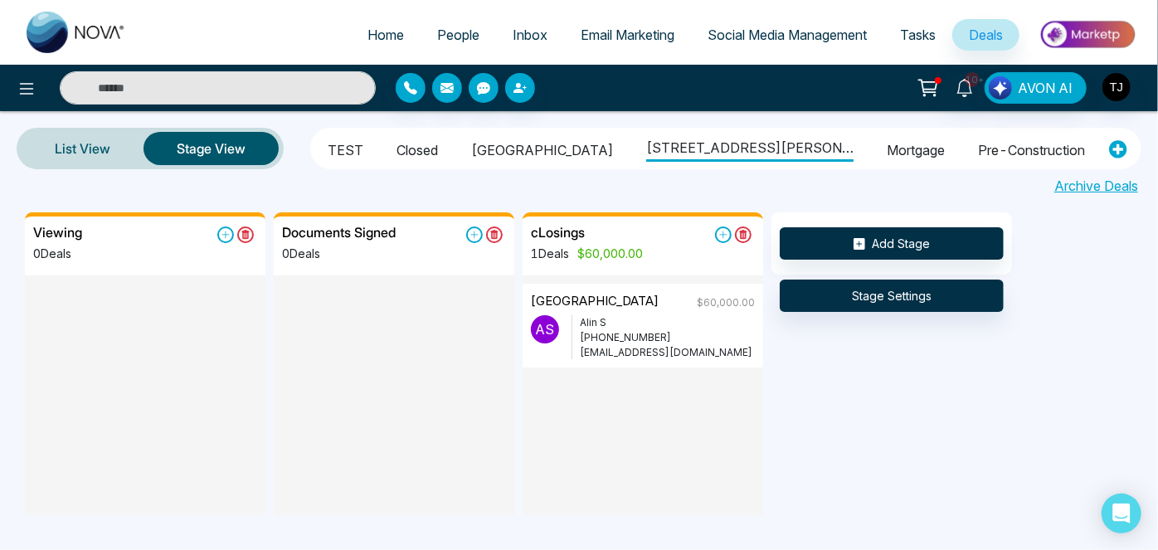
click at [421, 148] on li "Closed" at bounding box center [417, 148] width 41 height 28
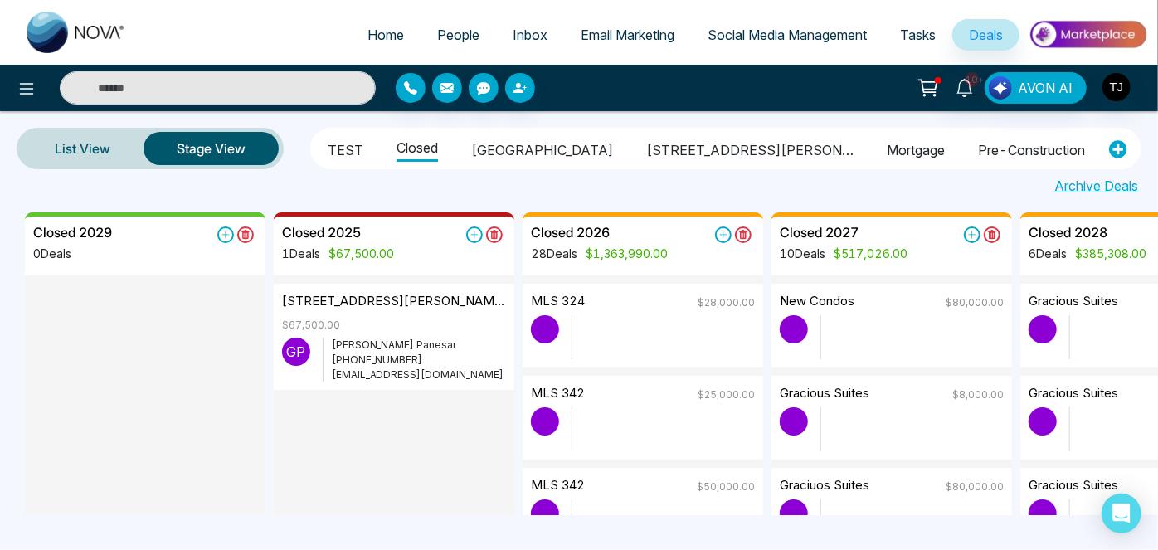
click at [887, 144] on li "Mortgage" at bounding box center [916, 148] width 58 height 28
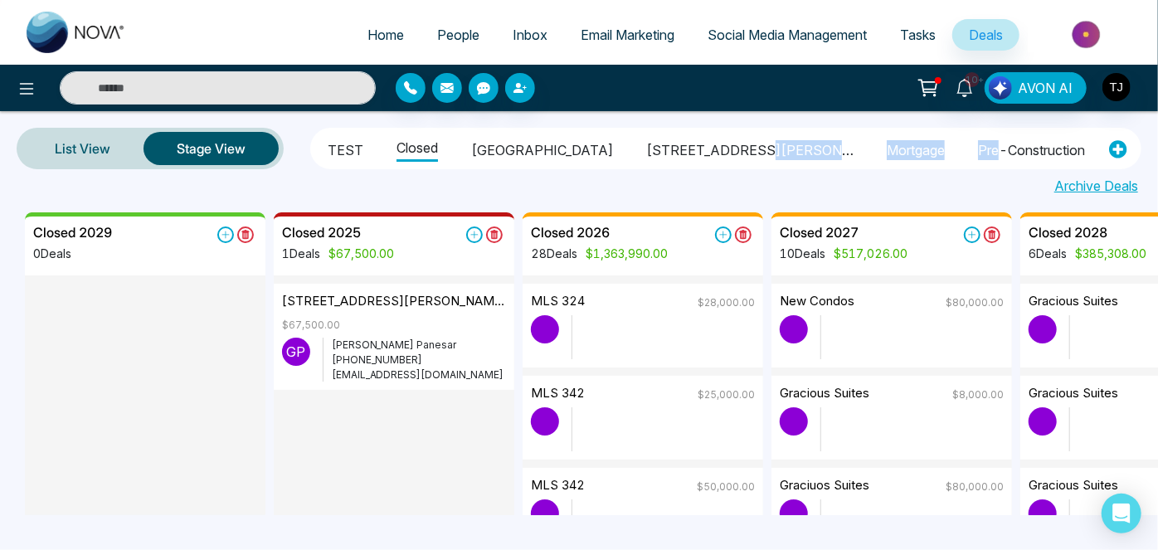
click at [887, 144] on li "Mortgage" at bounding box center [916, 148] width 58 height 28
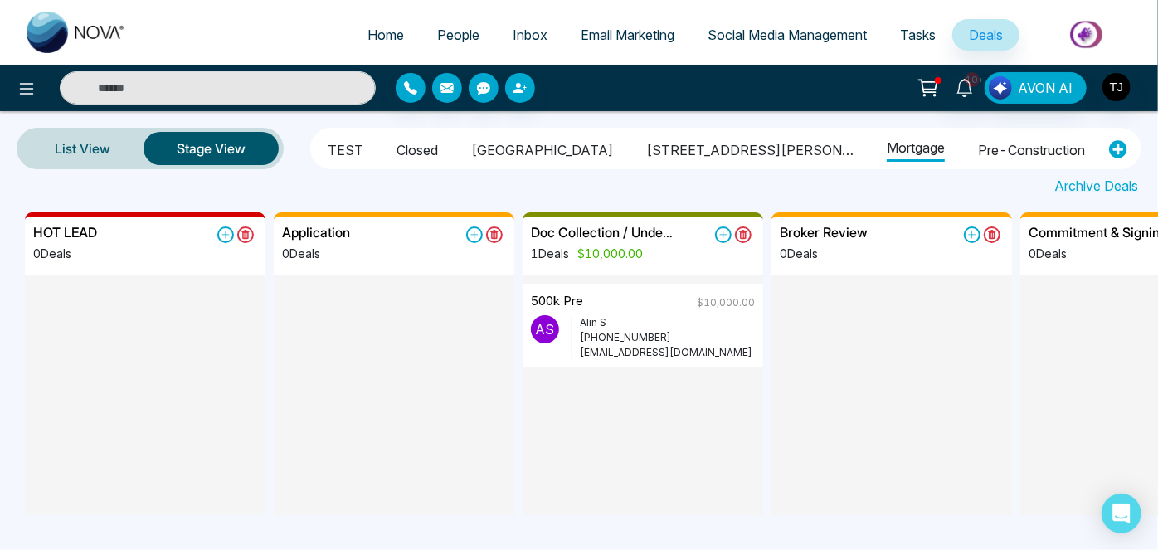
click at [494, 144] on li "[GEOGRAPHIC_DATA]" at bounding box center [542, 148] width 142 height 28
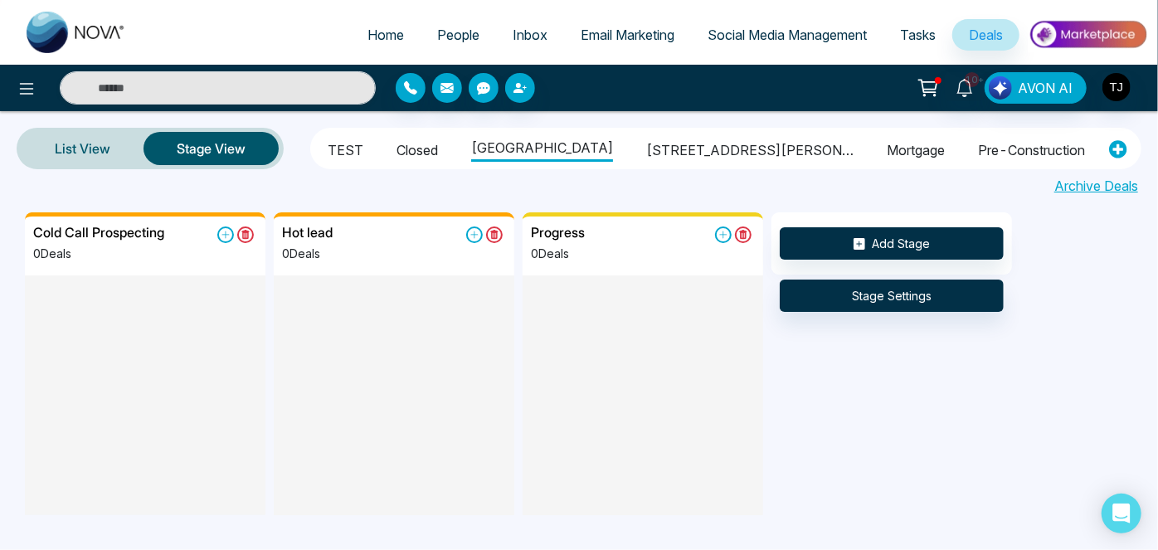
click at [415, 147] on li "Closed" at bounding box center [417, 148] width 41 height 28
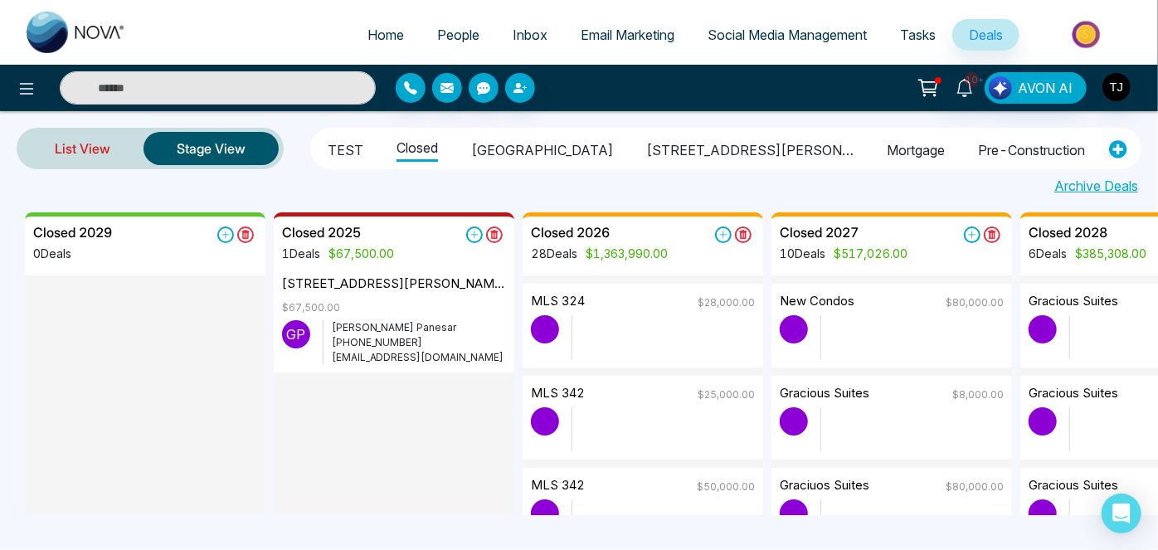
click at [102, 148] on link "List View" at bounding box center [83, 149] width 122 height 40
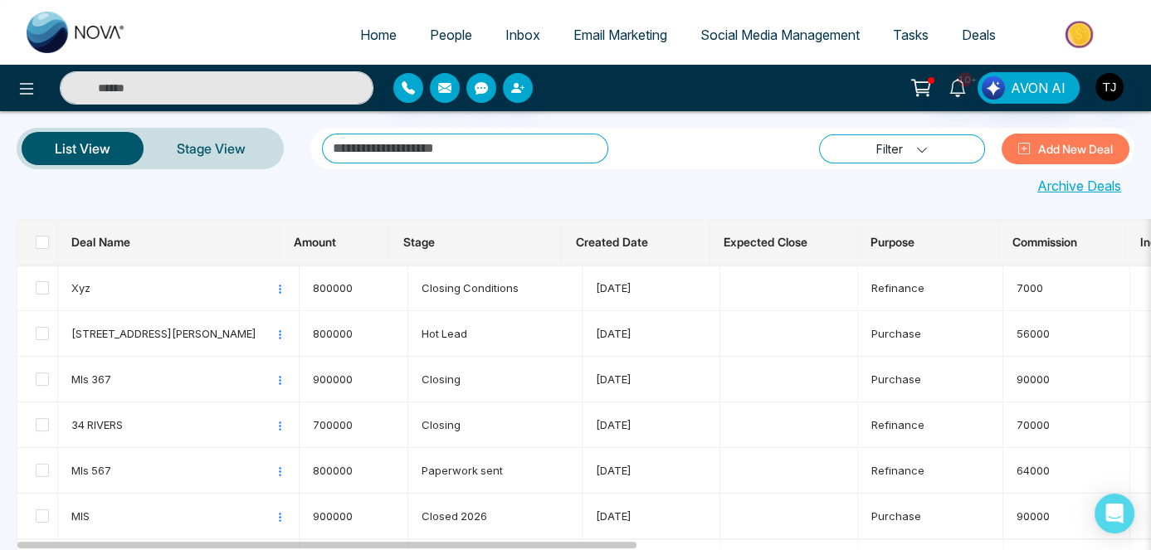
click at [916, 142] on link "Filter" at bounding box center [902, 148] width 166 height 29
click at [916, 146] on link "Filter" at bounding box center [902, 148] width 166 height 29
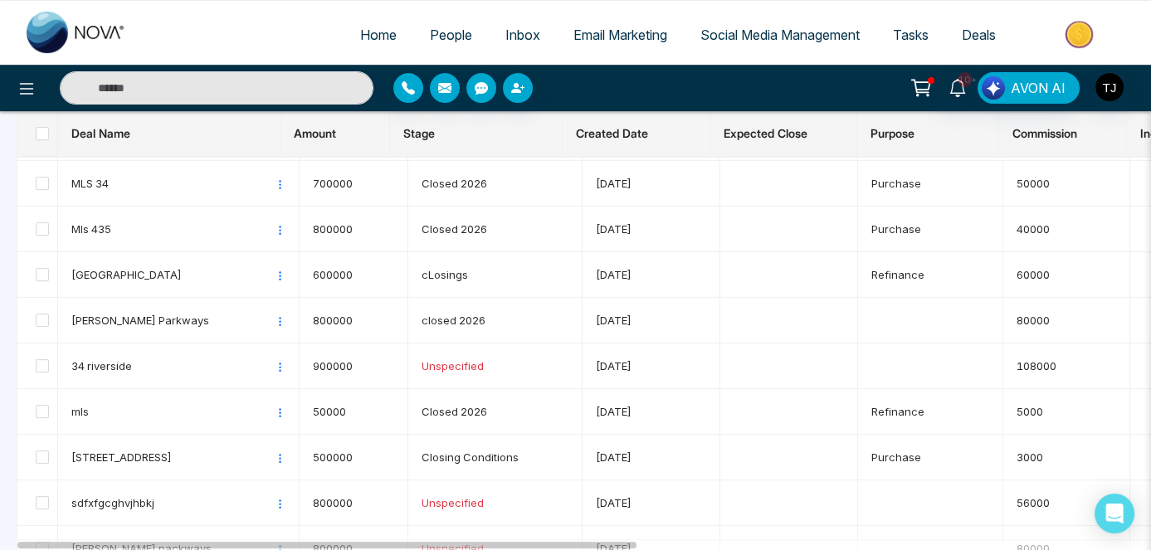
scroll to position [1358, 0]
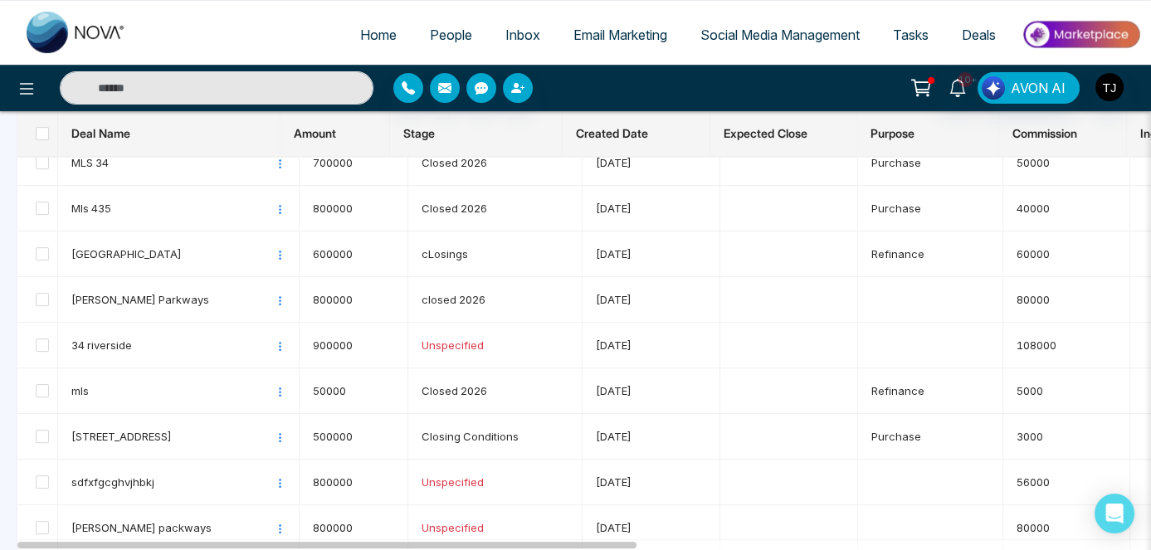
click at [978, 32] on span "Deals" at bounding box center [979, 35] width 34 height 17
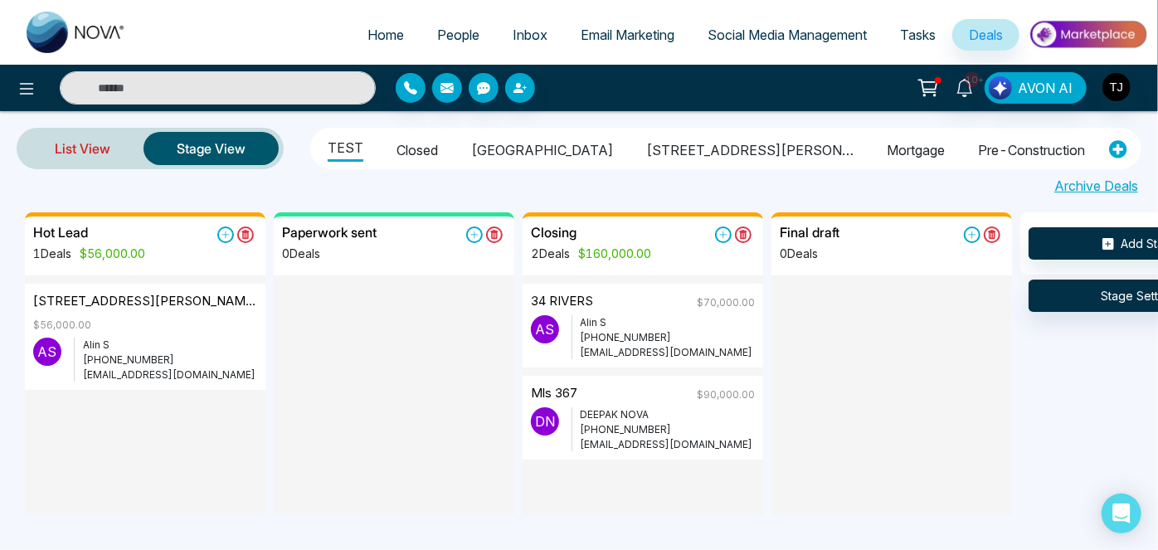
click at [66, 141] on link "List View" at bounding box center [83, 149] width 122 height 40
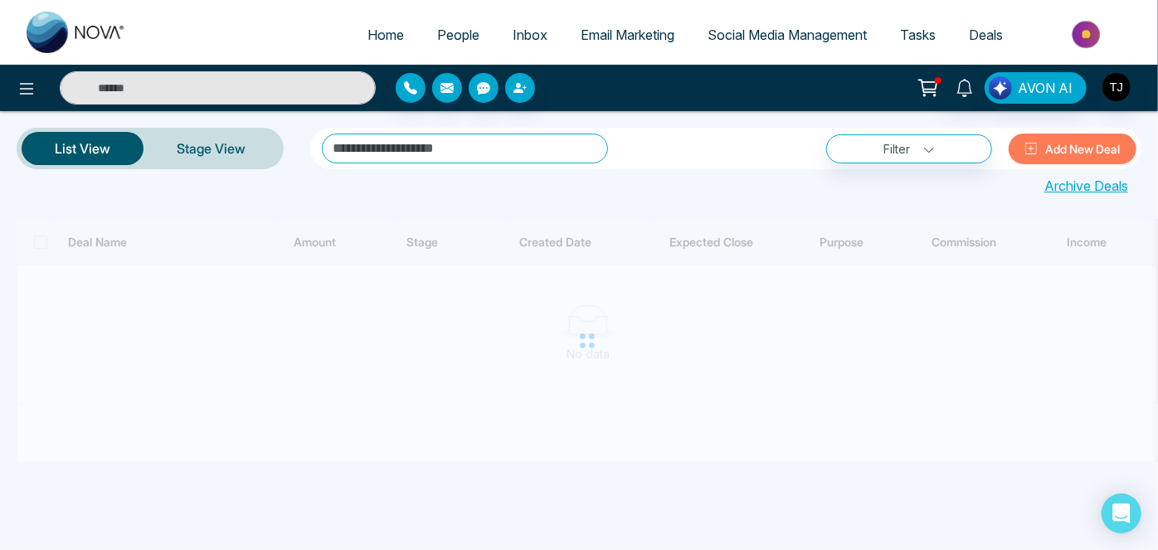
click at [1071, 144] on button "Add New Deal" at bounding box center [1073, 149] width 128 height 31
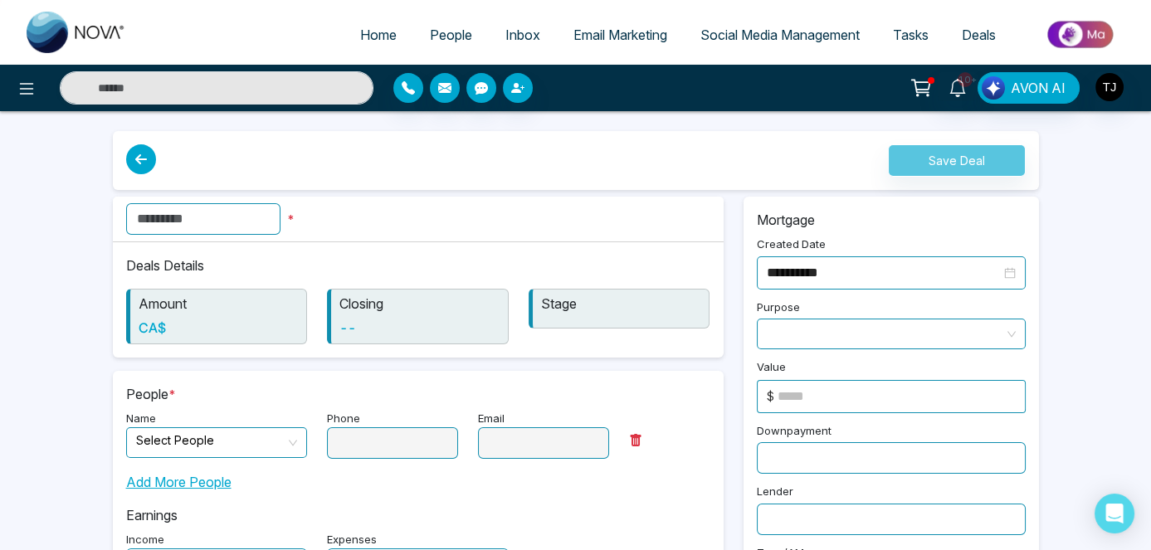
click at [827, 330] on span at bounding box center [891, 333] width 249 height 29
click at [406, 443] on div "Phone" at bounding box center [392, 432] width 151 height 51
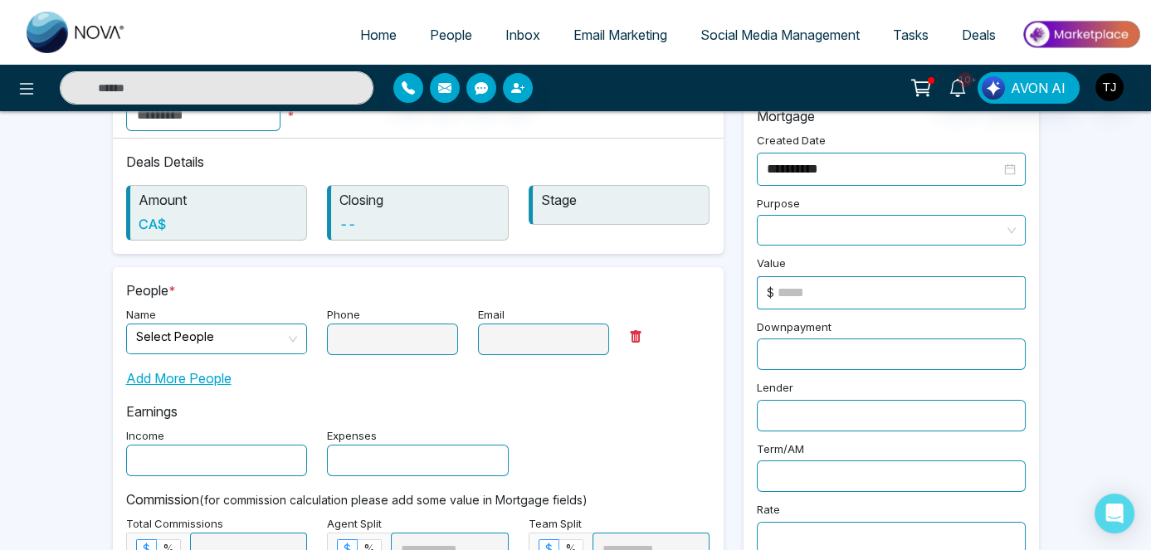
scroll to position [75, 0]
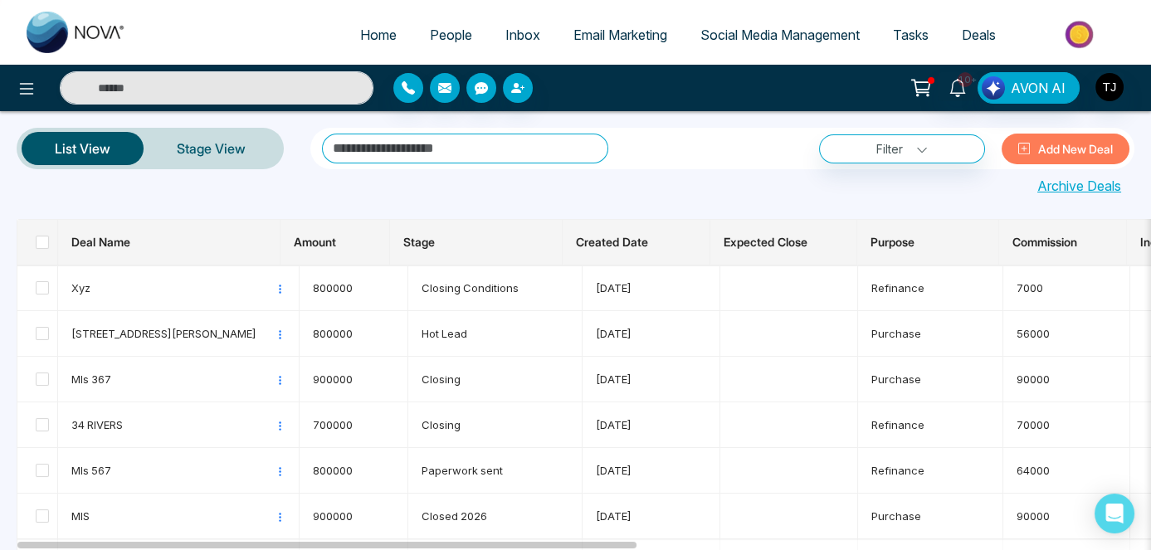
click at [729, 29] on span "Social Media Management" at bounding box center [779, 35] width 159 height 17
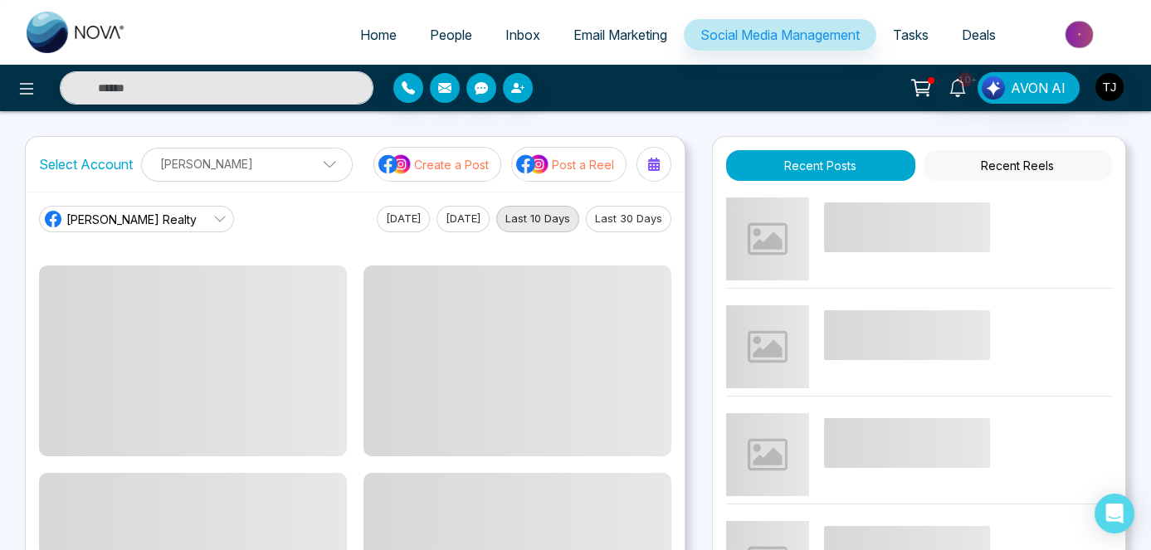
click at [475, 161] on p "Create a Post" at bounding box center [451, 164] width 75 height 17
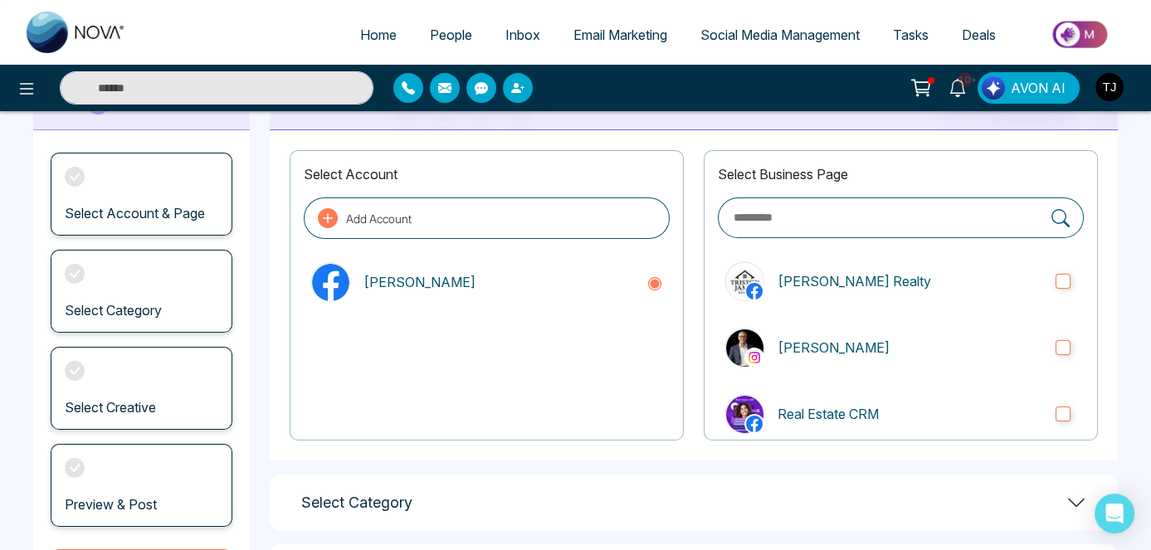
scroll to position [75, 0]
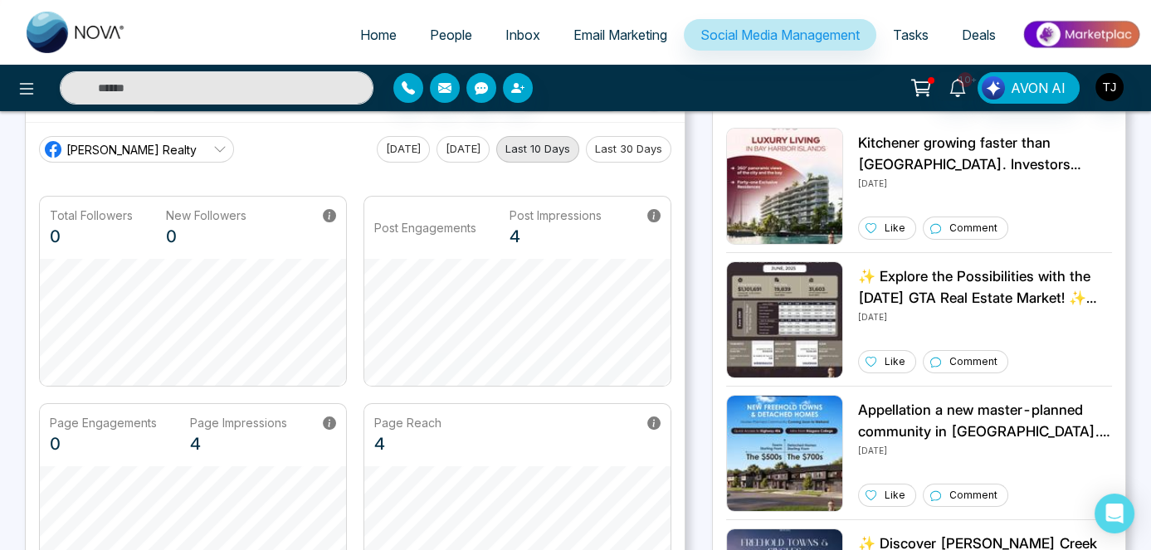
scroll to position [75, 0]
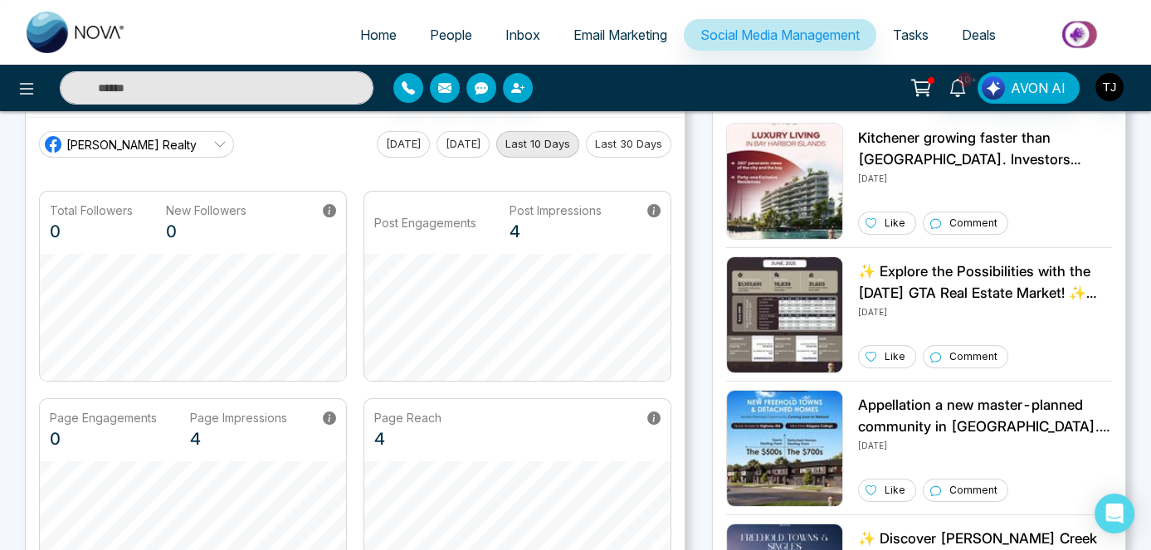
click at [908, 33] on span "Tasks" at bounding box center [911, 35] width 36 height 17
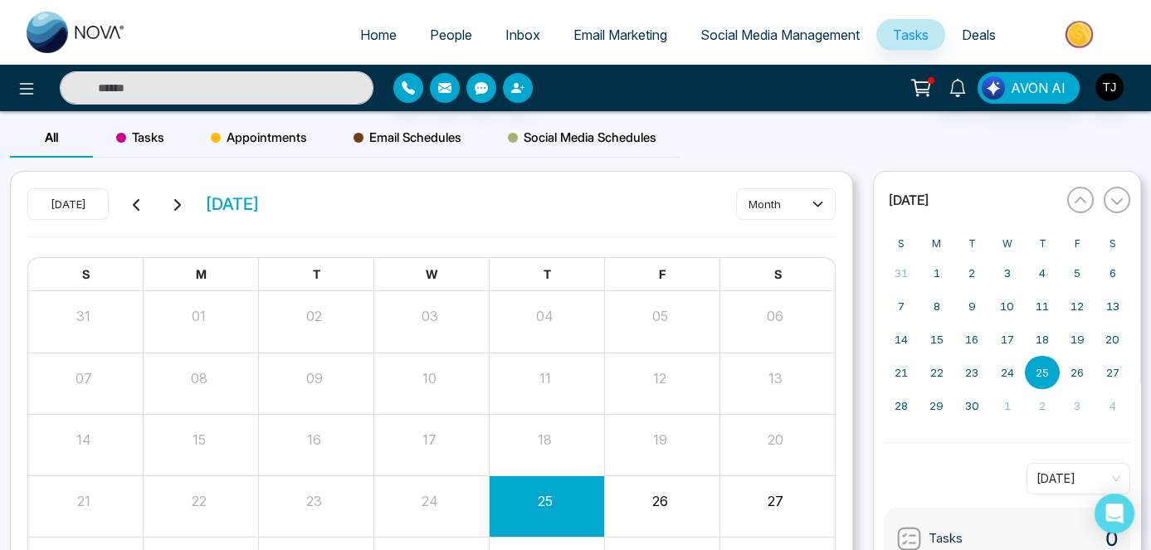
click at [800, 40] on span "Social Media Management" at bounding box center [779, 35] width 159 height 17
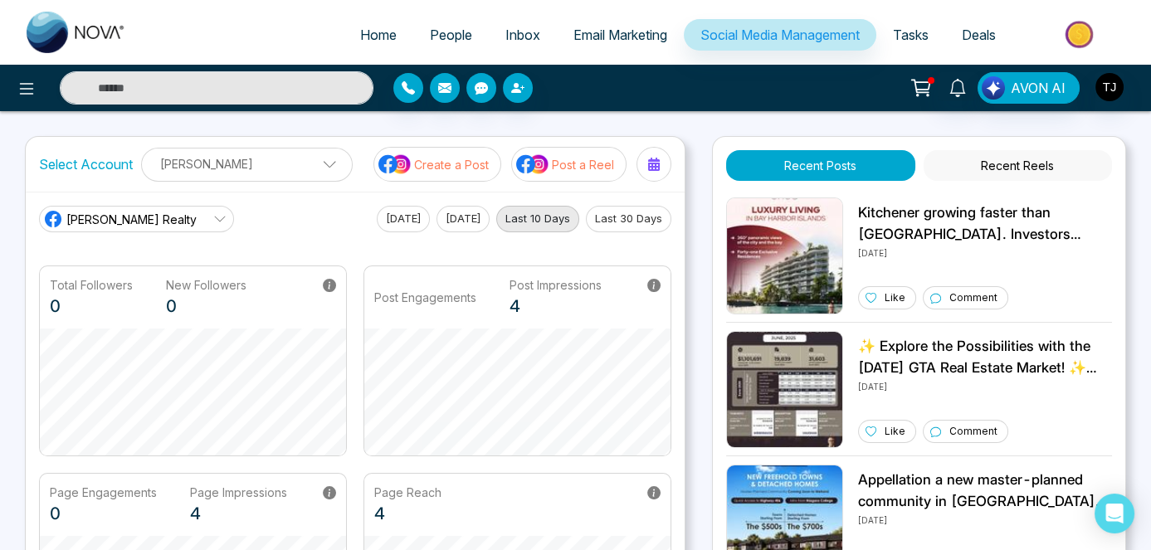
click at [617, 34] on span "Email Marketing" at bounding box center [620, 35] width 94 height 17
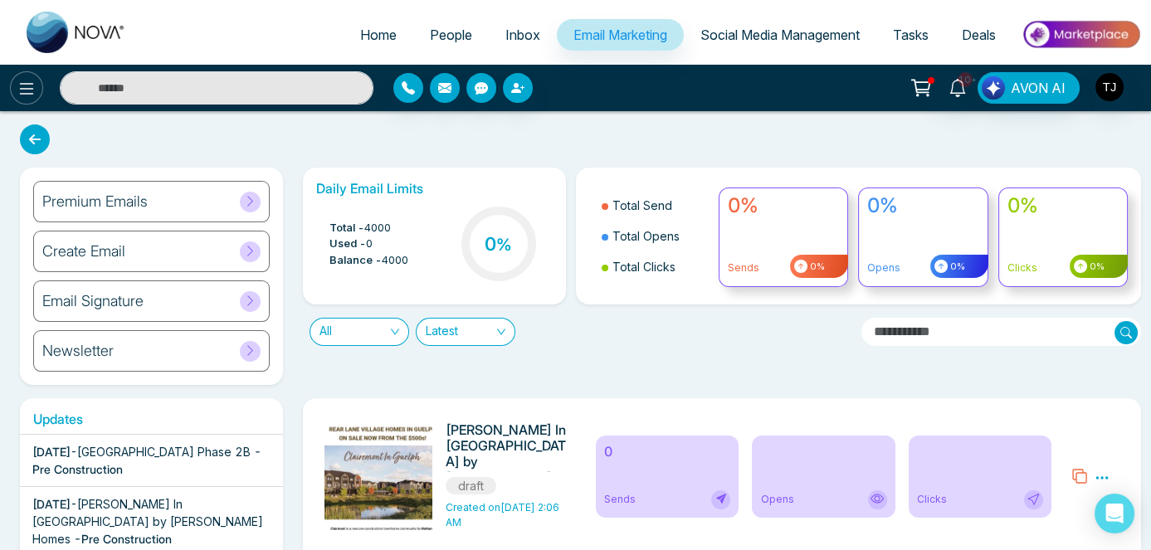
click at [15, 80] on button at bounding box center [26, 87] width 33 height 33
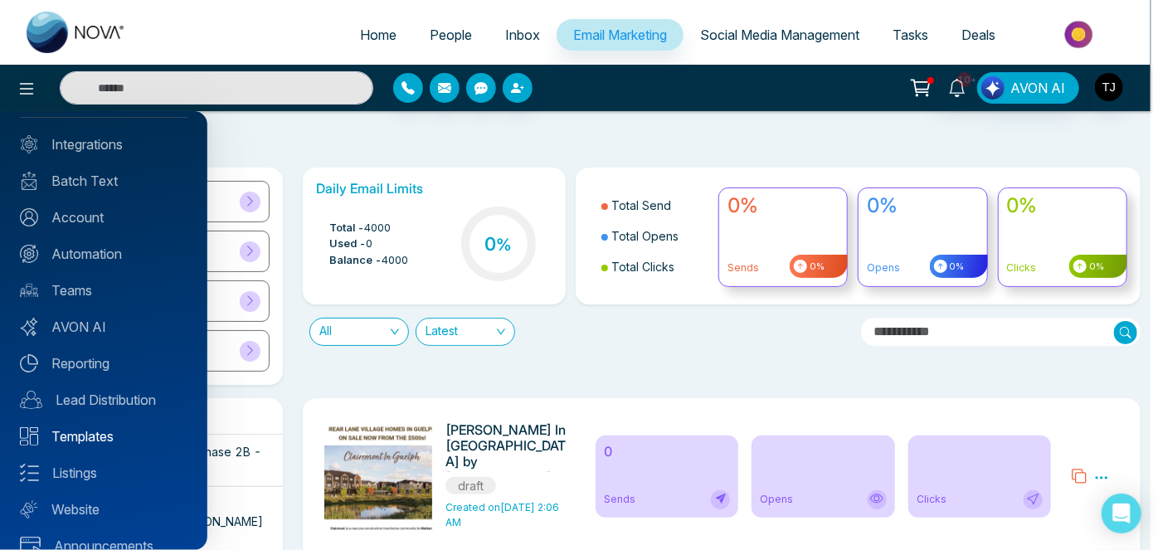
scroll to position [120, 0]
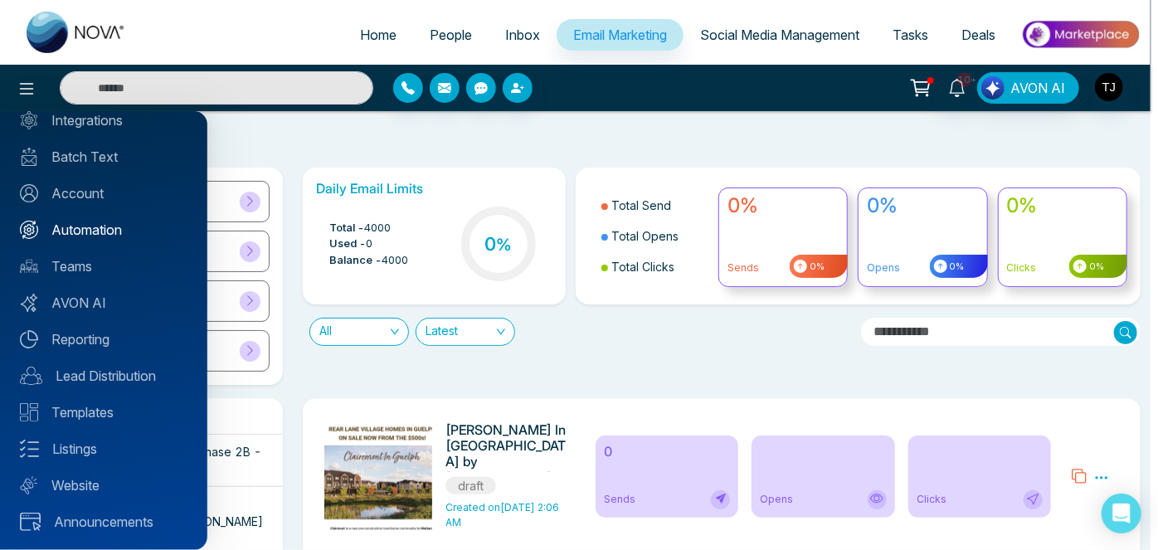
click at [77, 222] on link "Automation" at bounding box center [104, 230] width 168 height 20
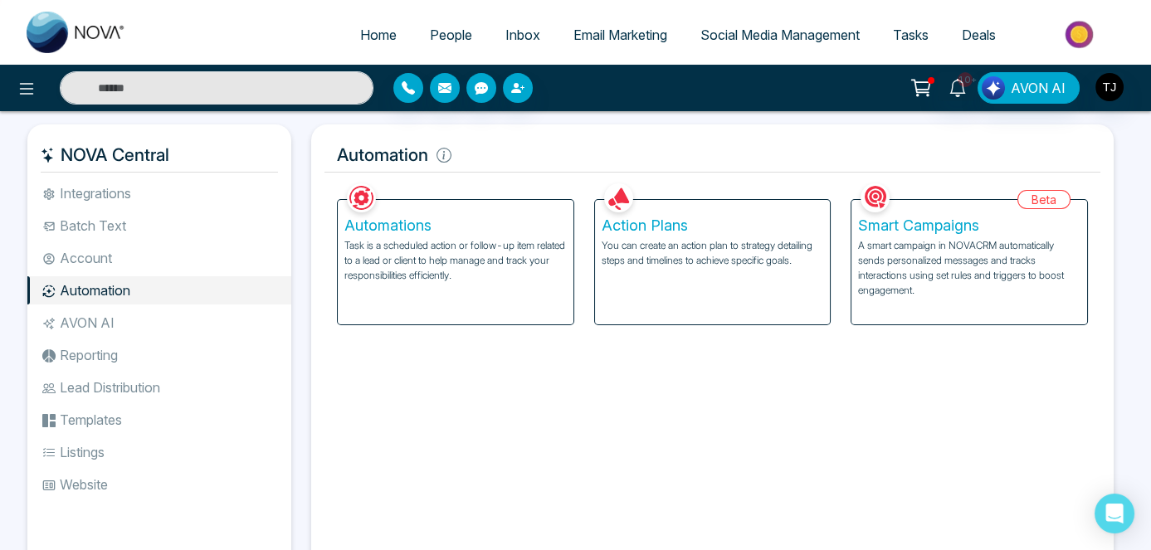
click at [911, 253] on p "A smart campaign in NOVACRM automatically sends personalized messages and track…" at bounding box center [969, 268] width 222 height 60
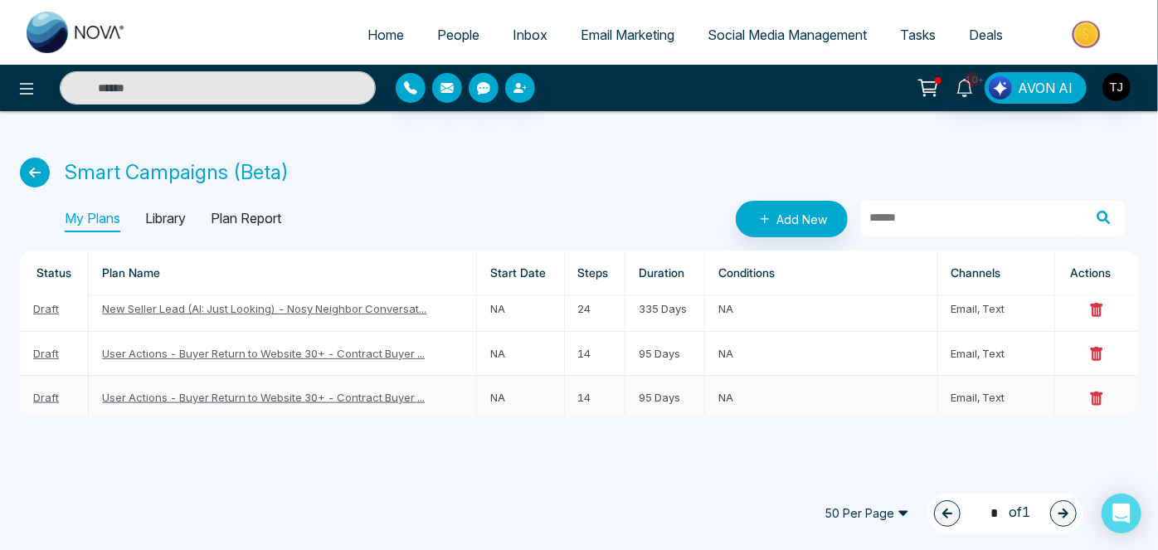
scroll to position [830, 0]
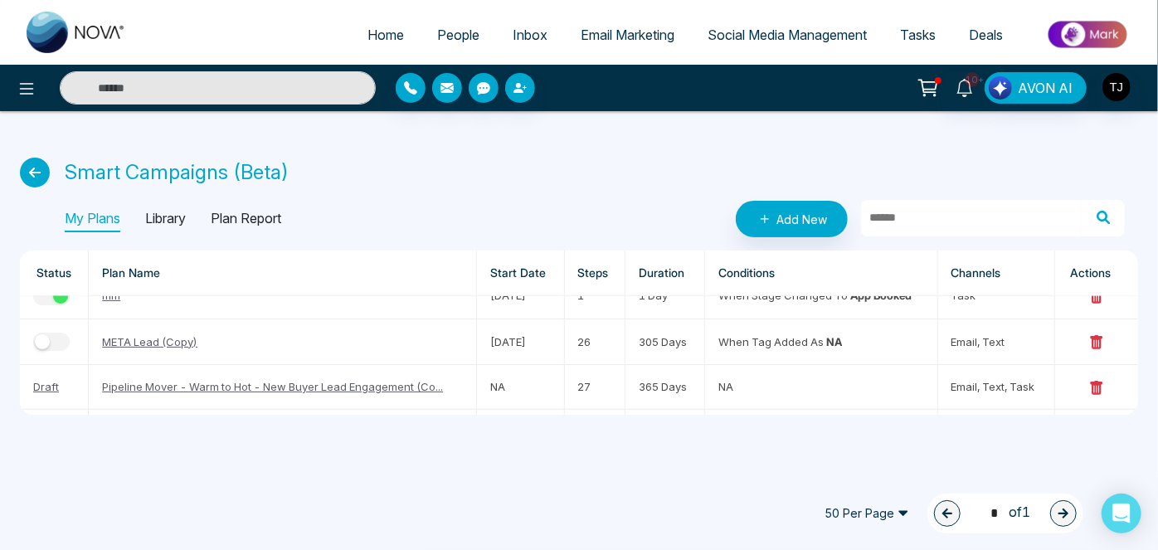
click at [28, 168] on icon at bounding box center [35, 173] width 30 height 30
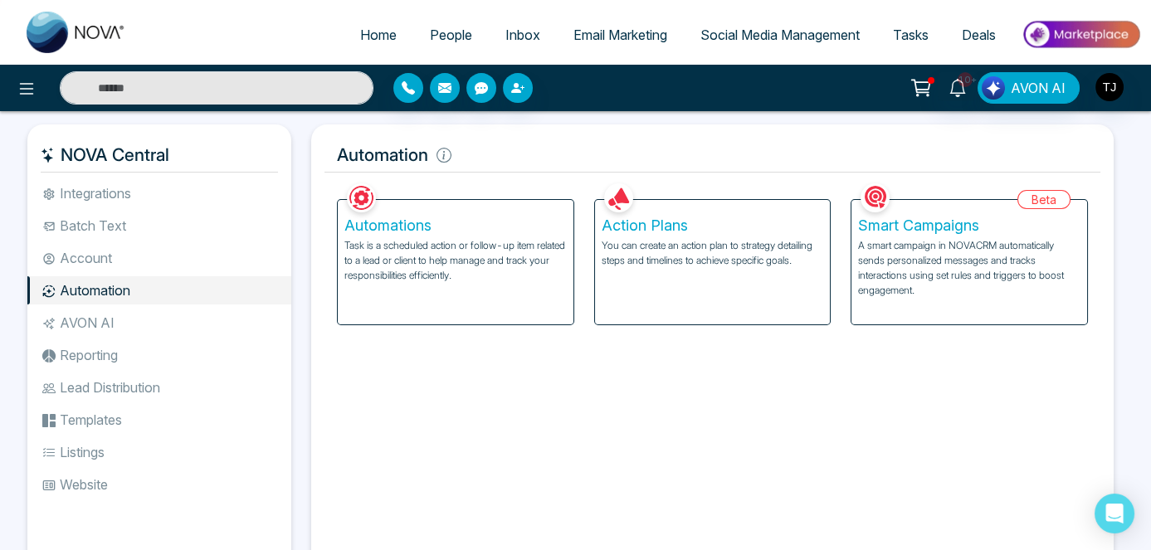
click at [924, 267] on p "A smart campaign in NOVACRM automatically sends personalized messages and track…" at bounding box center [969, 268] width 222 height 60
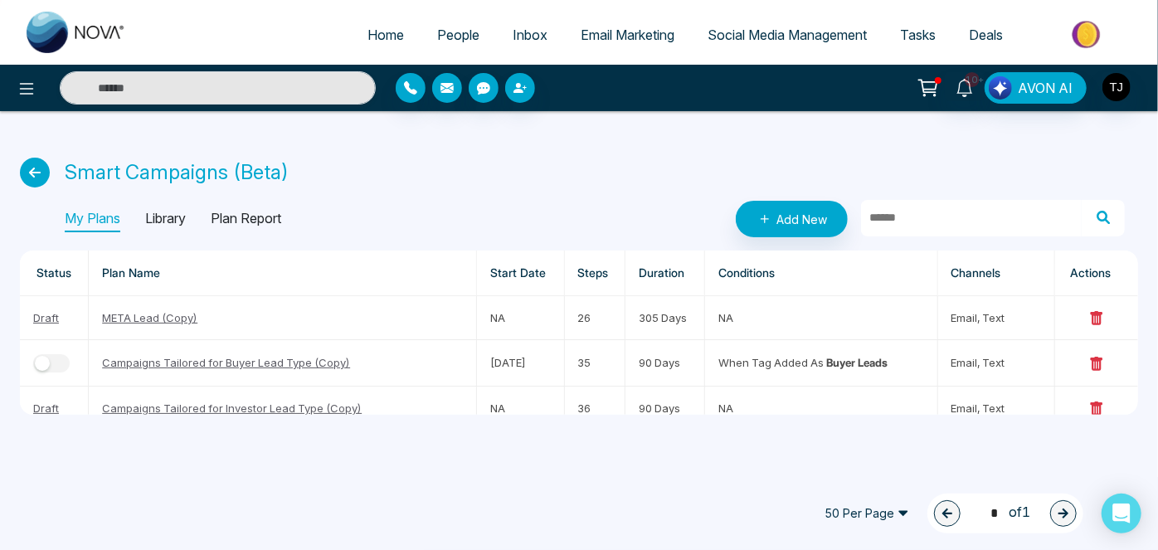
click at [37, 169] on icon at bounding box center [35, 173] width 30 height 30
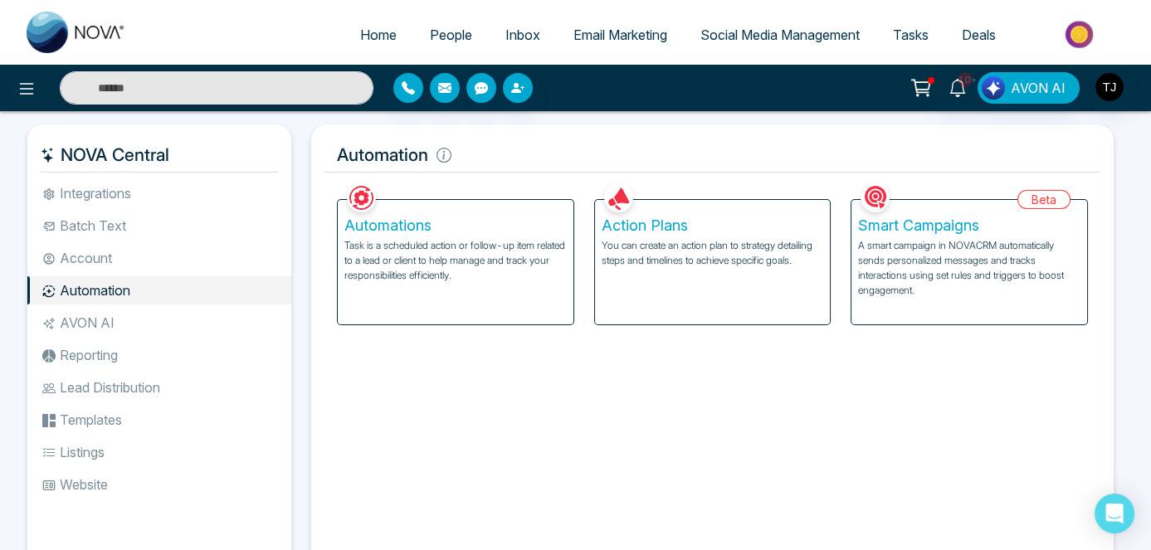
click at [906, 271] on p "A smart campaign in NOVACRM automatically sends personalized messages and track…" at bounding box center [969, 268] width 222 height 60
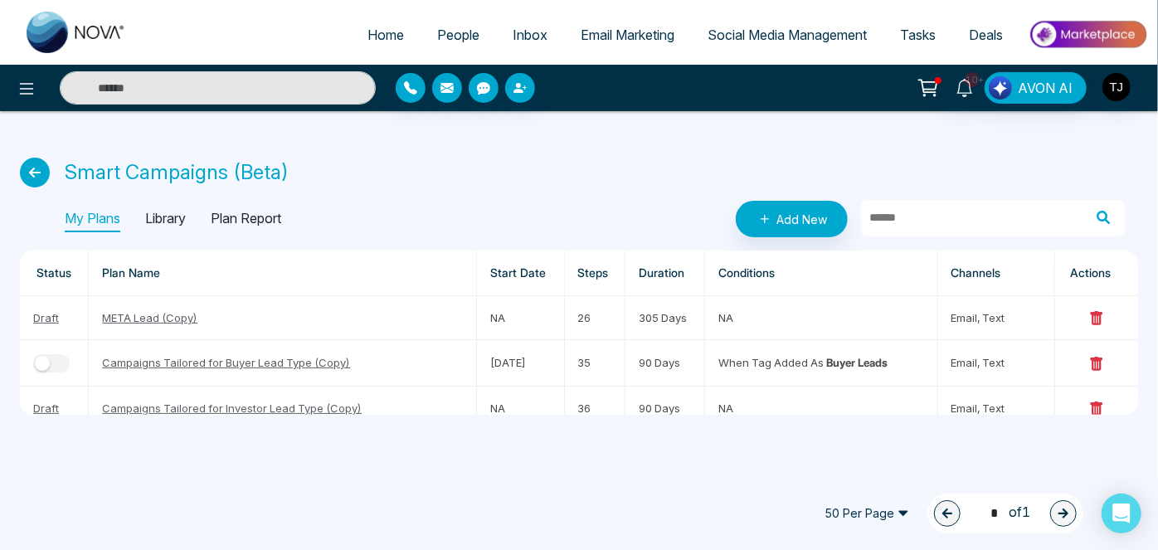
click at [900, 514] on span "50 Per Page" at bounding box center [867, 513] width 108 height 27
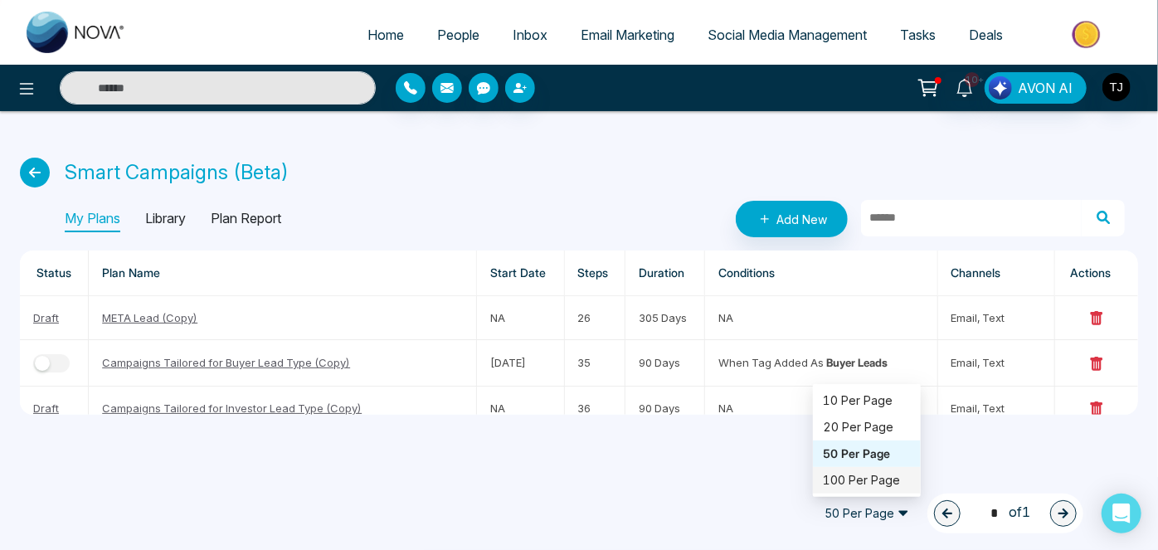
click at [870, 474] on div "100 Per Page" at bounding box center [867, 480] width 88 height 18
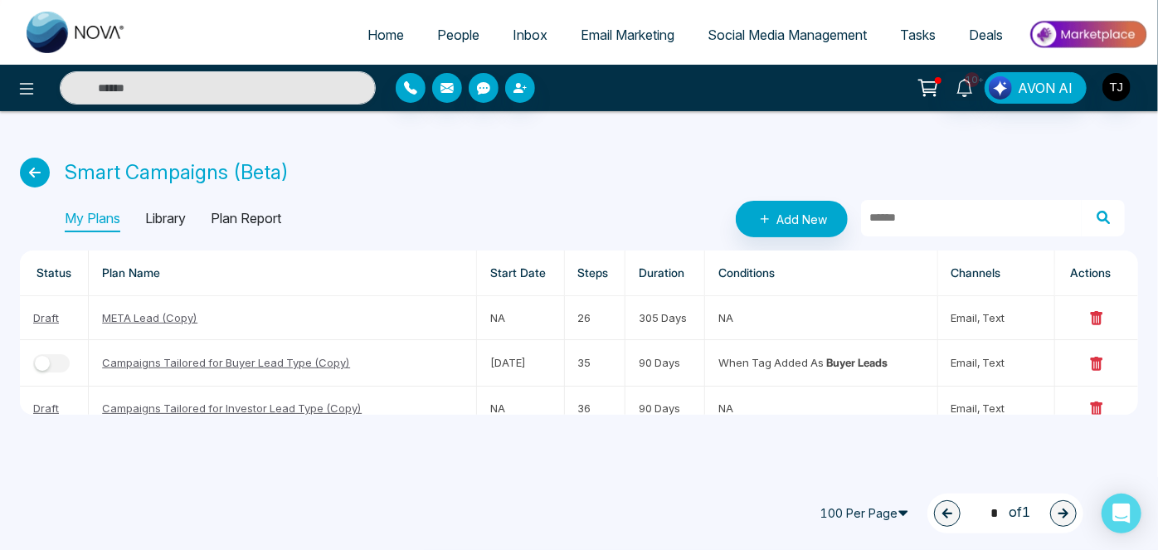
click at [890, 512] on span "100 Per Page" at bounding box center [867, 513] width 108 height 27
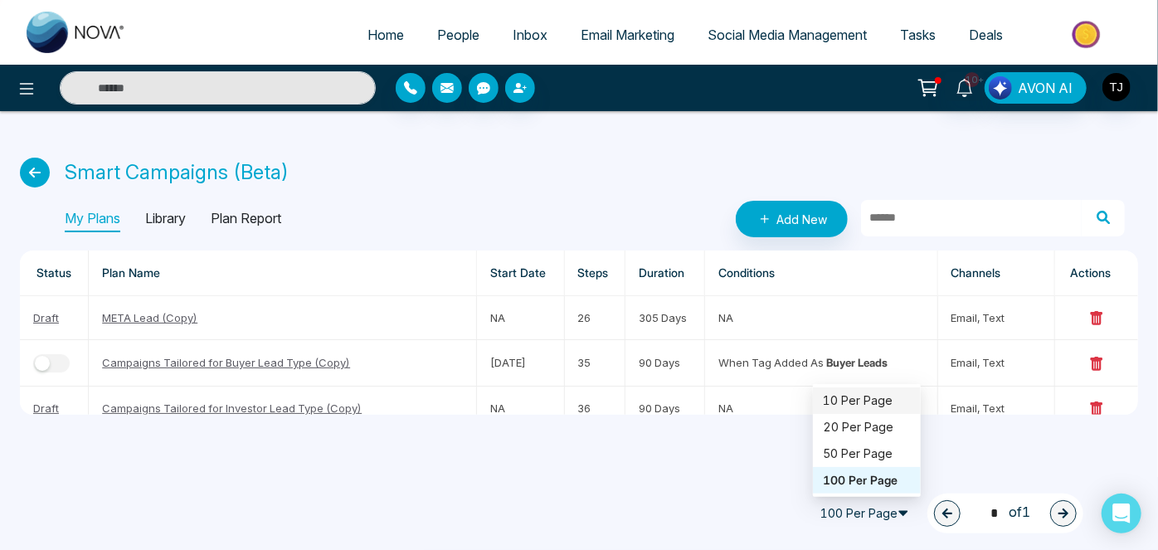
click at [881, 402] on div "10 Per Page" at bounding box center [867, 401] width 88 height 18
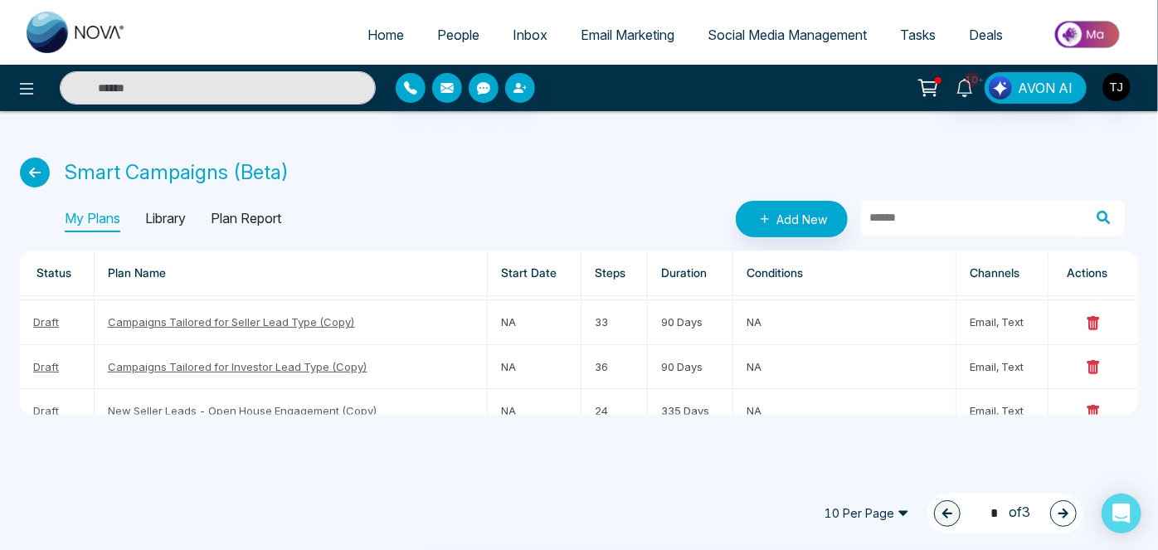
scroll to position [134, 0]
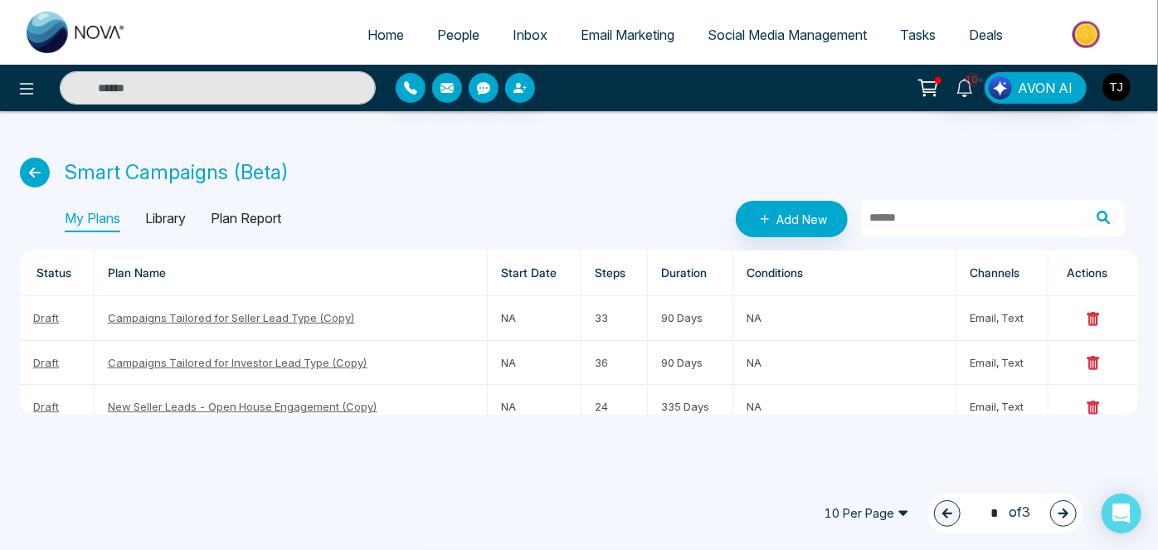
click at [1139, 339] on div "Smart Campaigns (Beta) My Plans Library Plan Report Add New Status Plan Name St…" at bounding box center [579, 273] width 1158 height 324
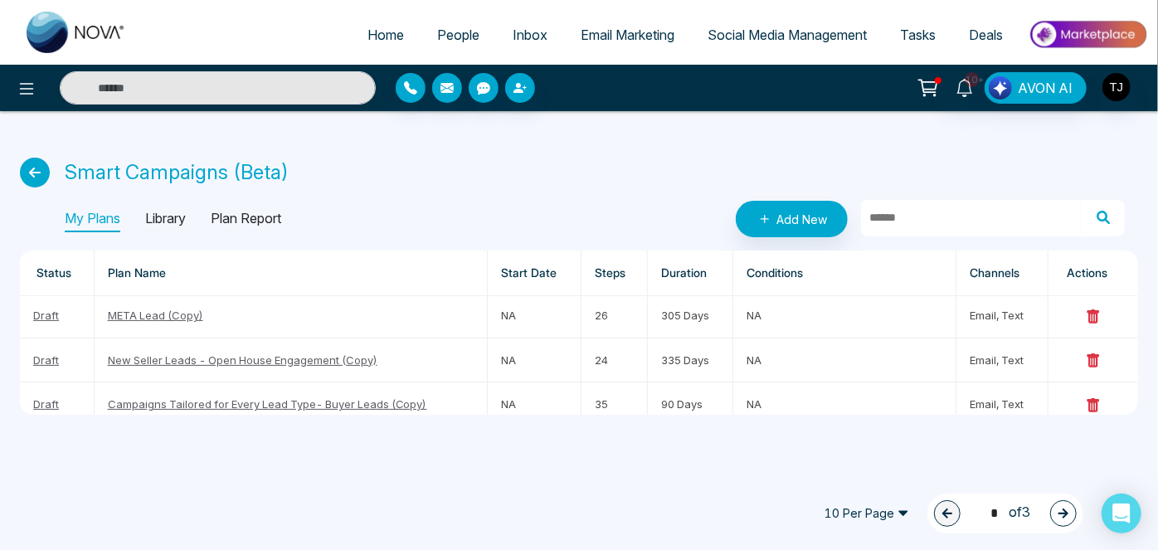
scroll to position [323, 0]
